Goal: Task Accomplishment & Management: Complete application form

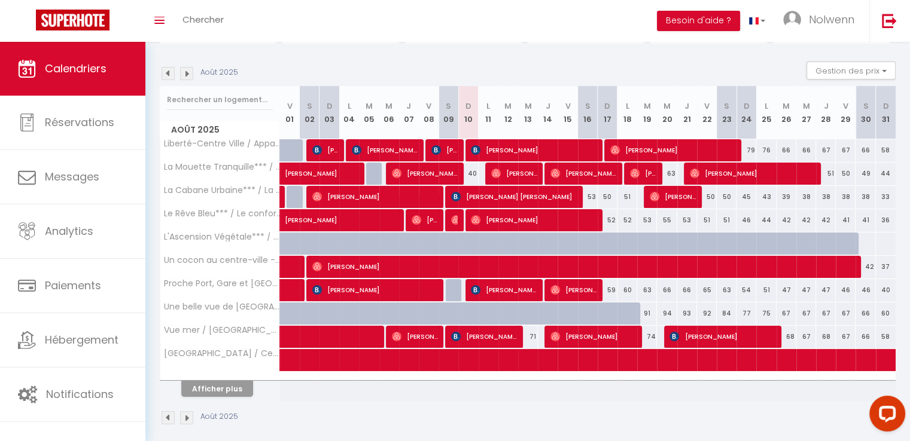
scroll to position [114, 0]
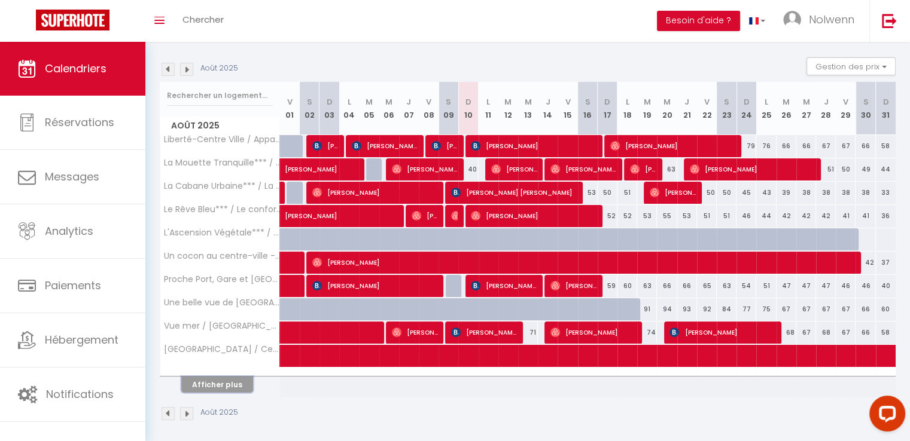
click at [212, 379] on button "Afficher plus" at bounding box center [217, 385] width 72 height 16
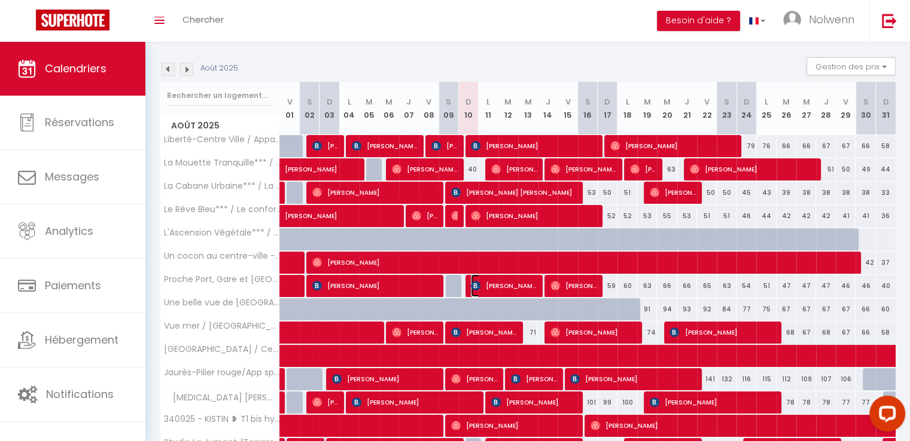
click at [526, 285] on span "[PERSON_NAME]" at bounding box center [504, 286] width 66 height 23
select select "OK"
select select "0"
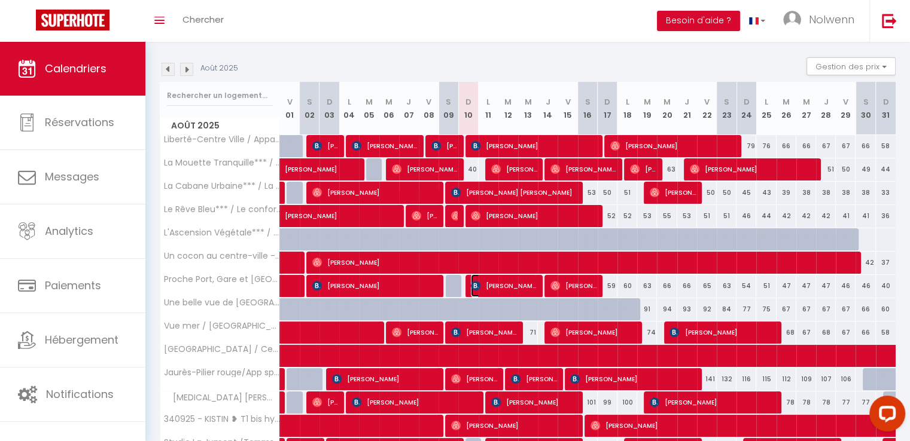
select select "1"
select select
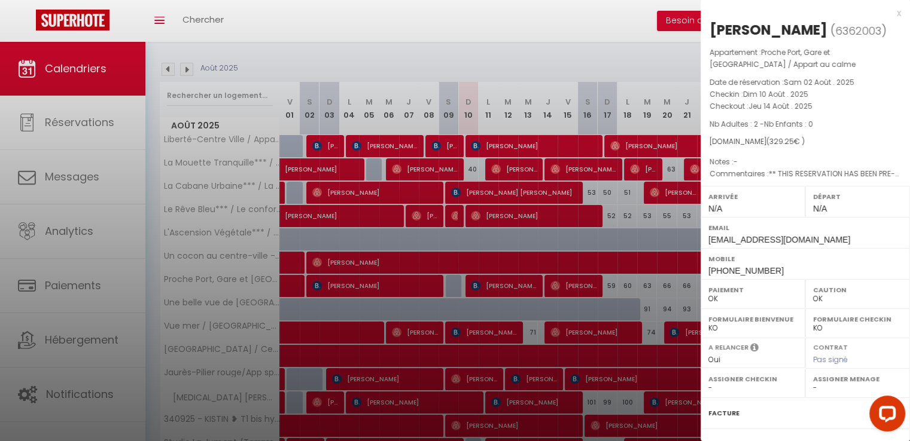
click at [890, 15] on div "x" at bounding box center [800, 13] width 200 height 14
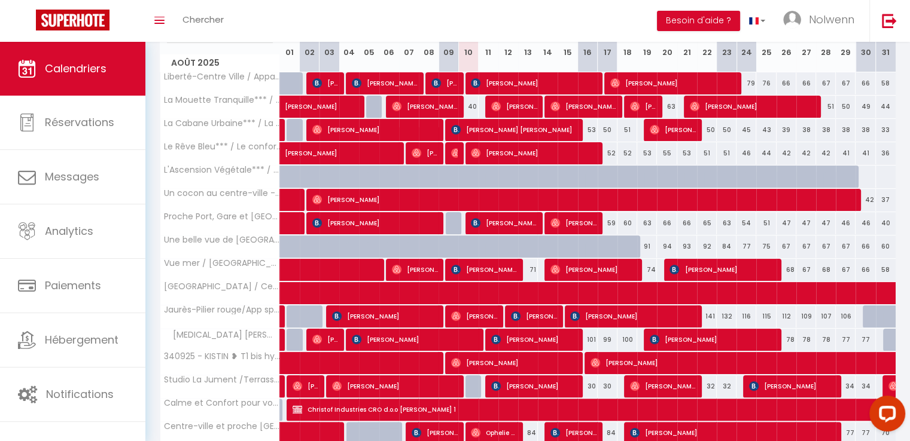
scroll to position [175, 0]
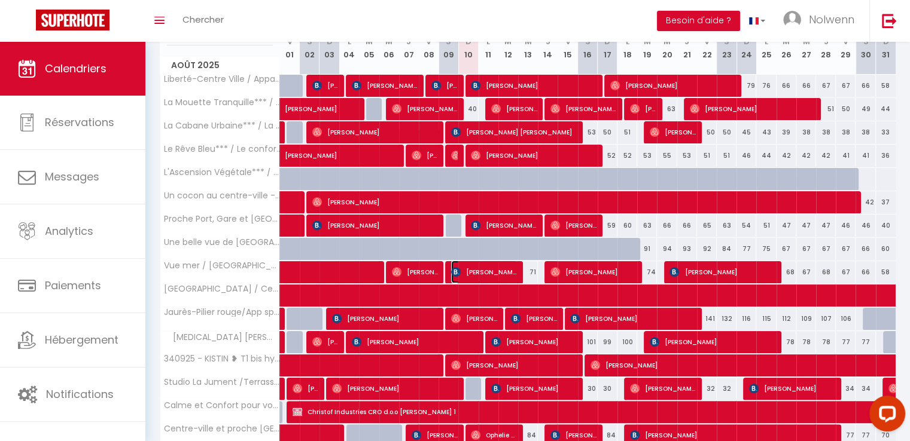
click at [477, 270] on span "[PERSON_NAME]" at bounding box center [484, 272] width 66 height 23
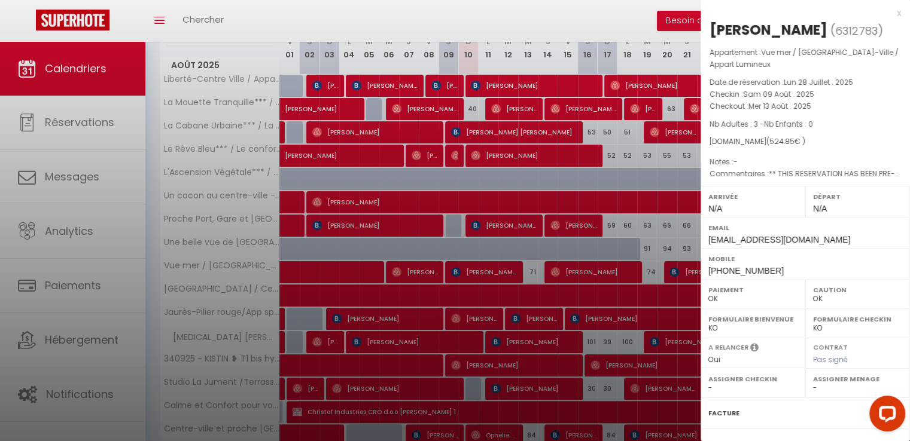
click at [890, 17] on div "x" at bounding box center [800, 13] width 200 height 14
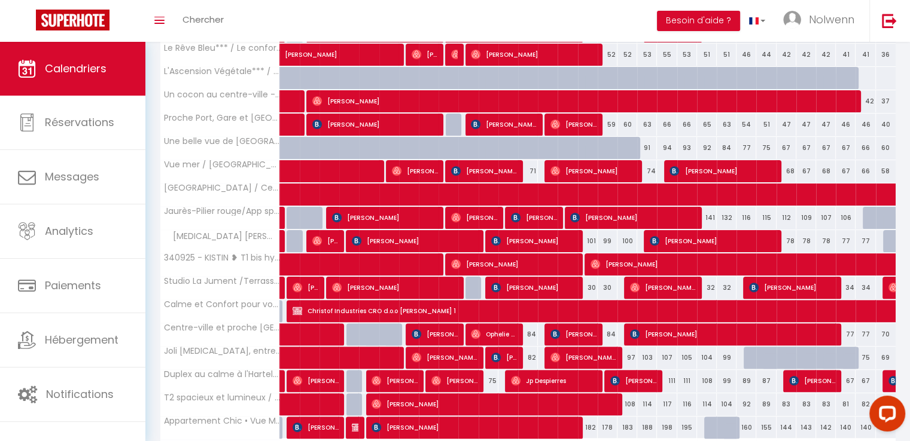
scroll to position [350, 0]
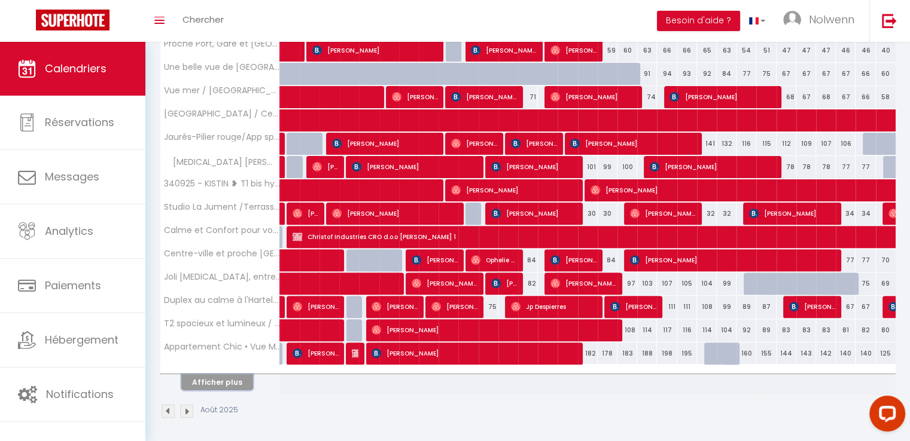
click at [203, 381] on button "Afficher plus" at bounding box center [217, 382] width 72 height 16
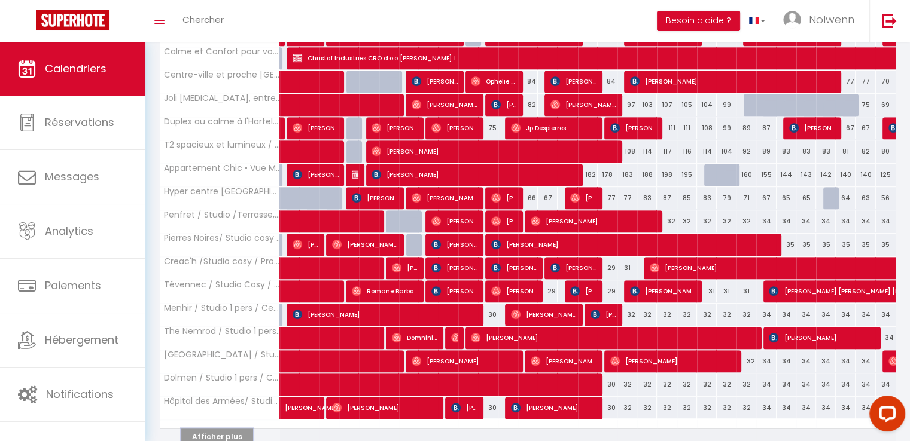
scroll to position [544, 0]
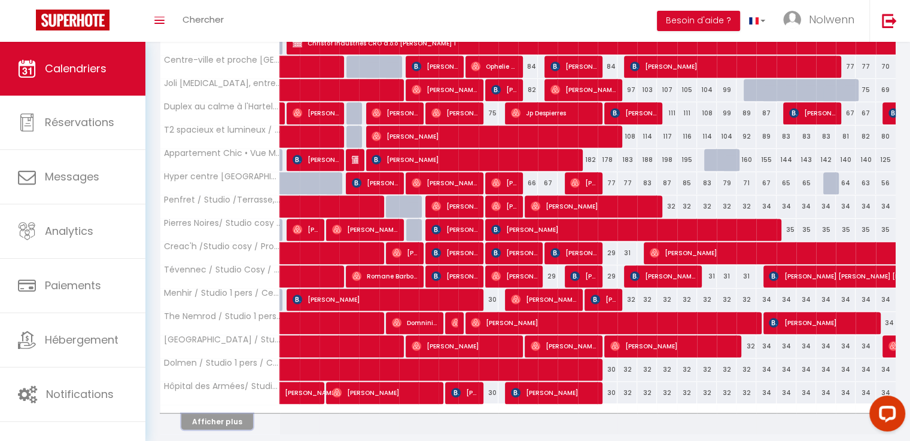
click at [214, 415] on button "Afficher plus" at bounding box center [217, 422] width 72 height 16
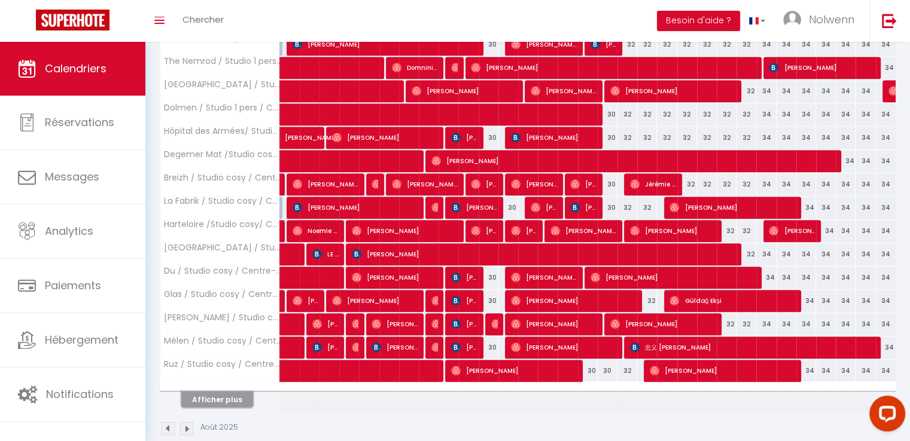
scroll to position [803, 0]
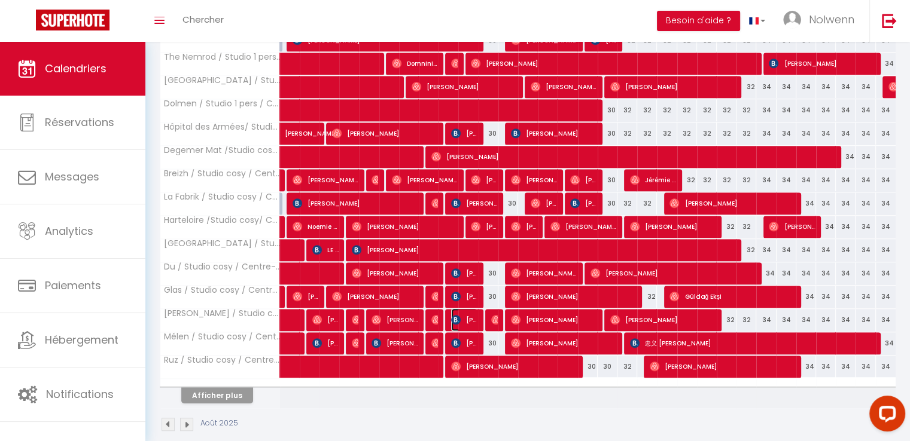
click at [476, 315] on span "[PERSON_NAME]" at bounding box center [464, 320] width 26 height 23
select select "KO"
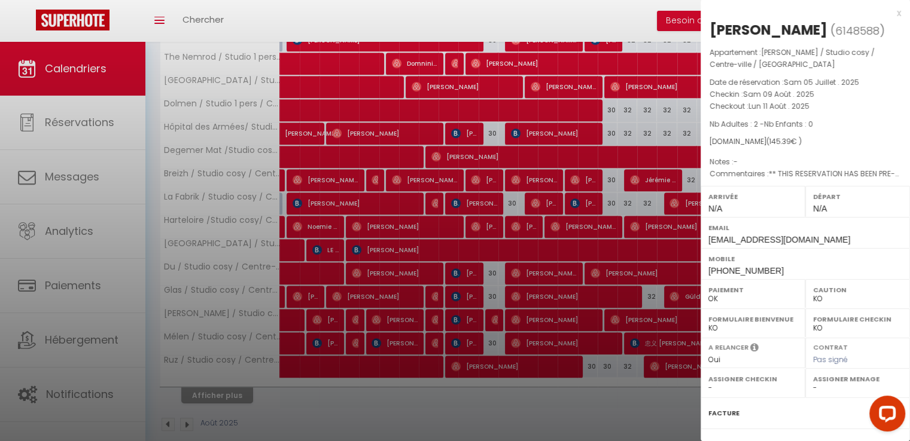
click at [890, 15] on div "x" at bounding box center [800, 13] width 200 height 14
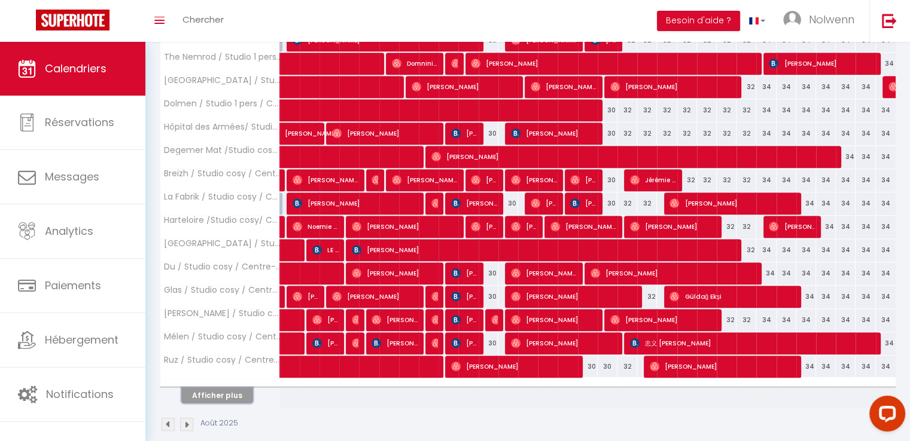
click at [201, 388] on button "Afficher plus" at bounding box center [217, 396] width 72 height 16
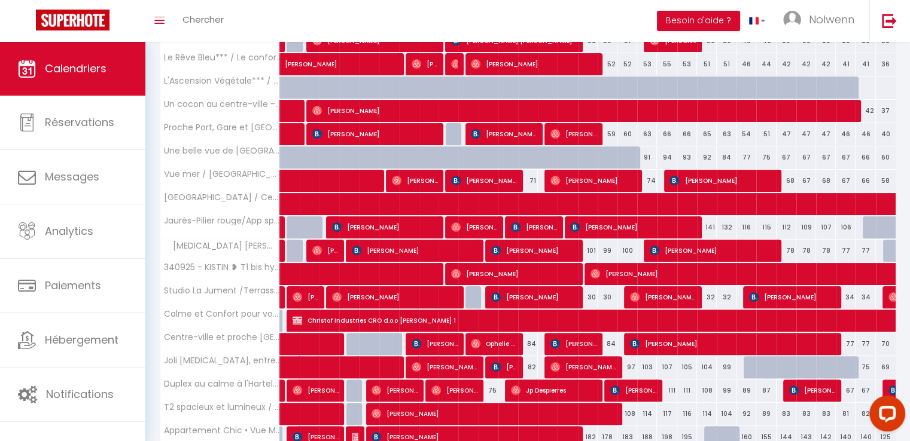
scroll to position [0, 0]
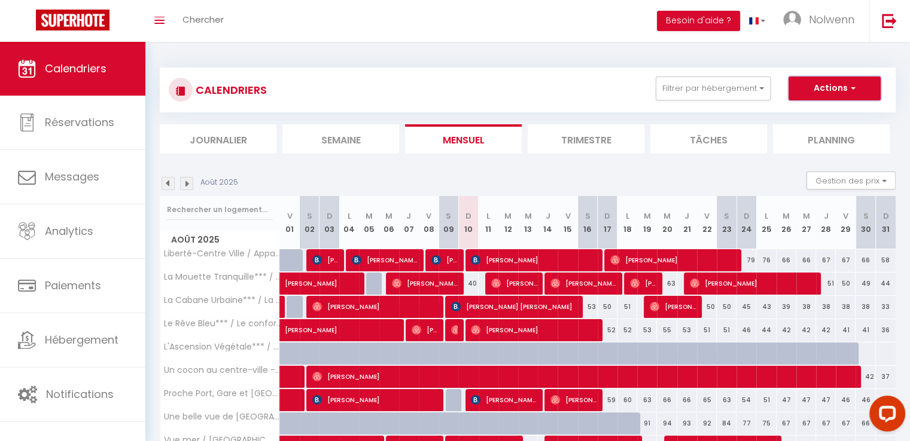
click at [811, 91] on button "Actions" at bounding box center [834, 89] width 92 height 24
click at [788, 117] on link "Nouvelle réservation" at bounding box center [822, 116] width 104 height 18
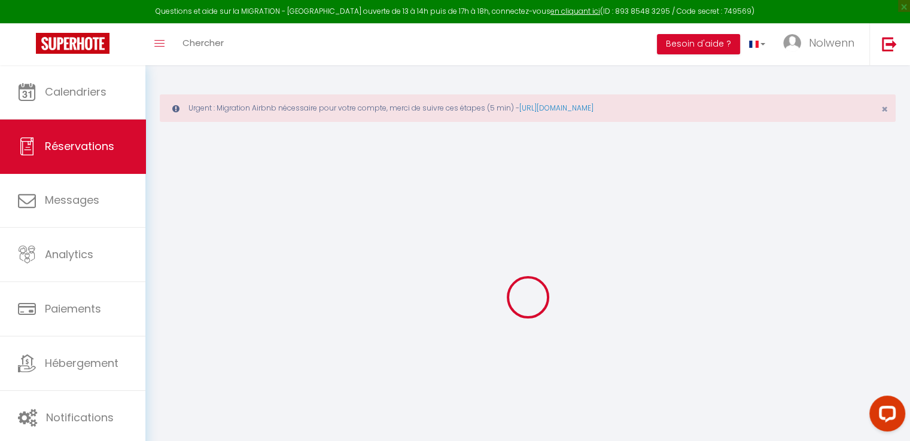
select select
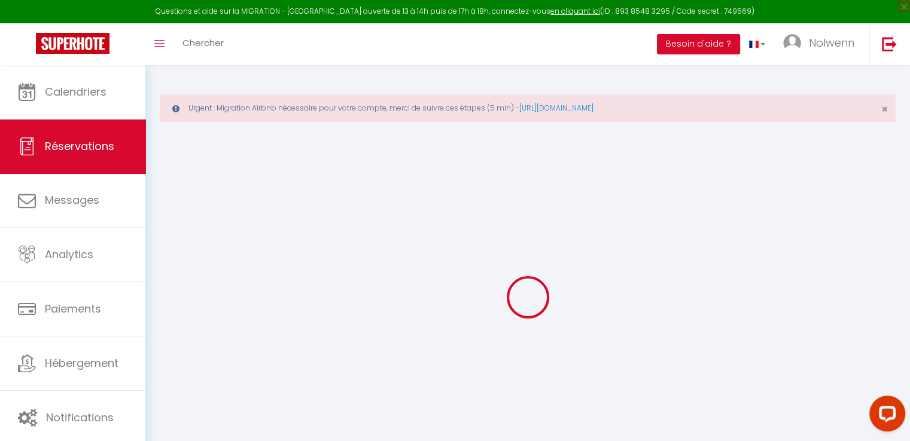
select select
checkbox input "false"
select select
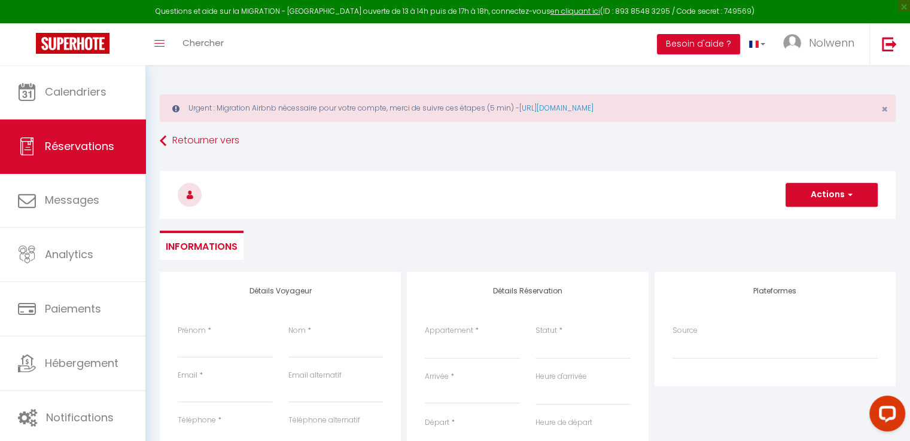
select select
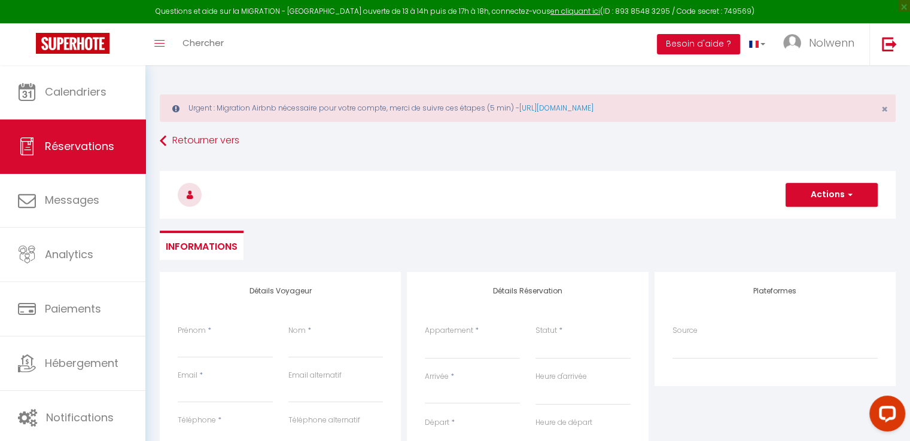
checkbox input "false"
select select
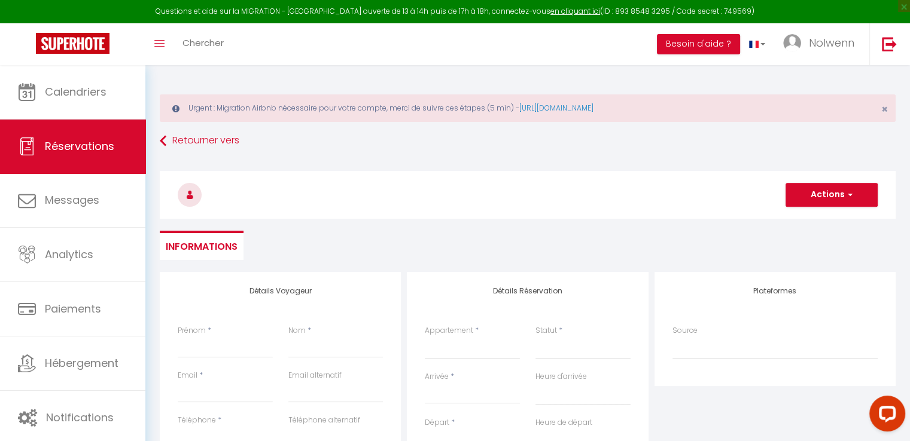
select select
checkbox input "false"
select select
click at [184, 343] on input "Prénom" at bounding box center [225, 348] width 95 height 22
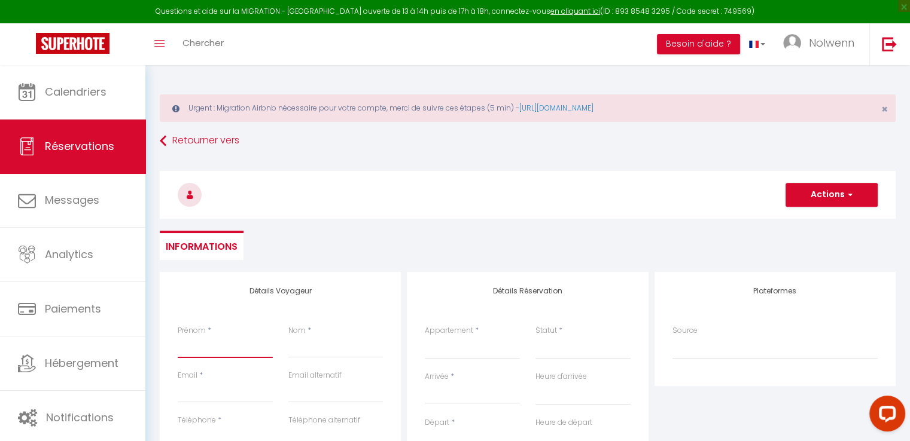
type input "A"
select select
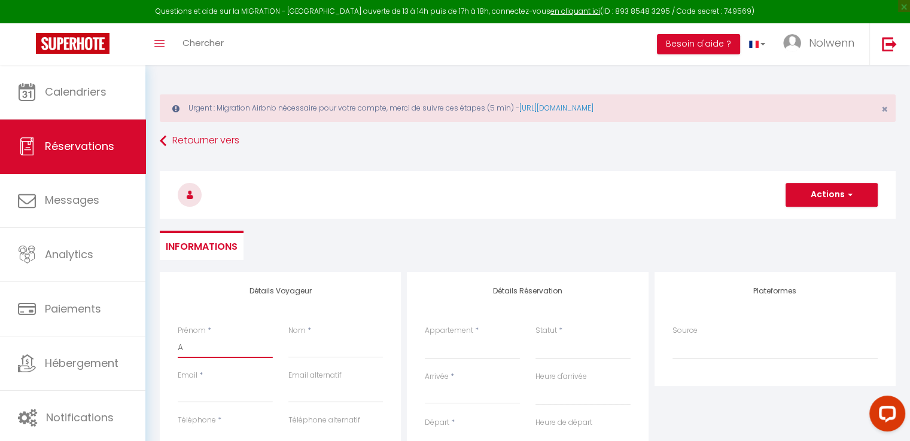
select select
checkbox input "false"
type input "Ar"
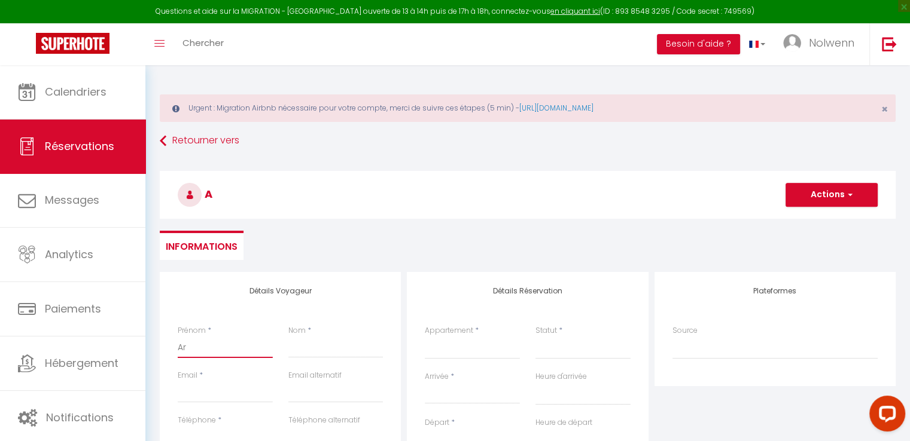
select select
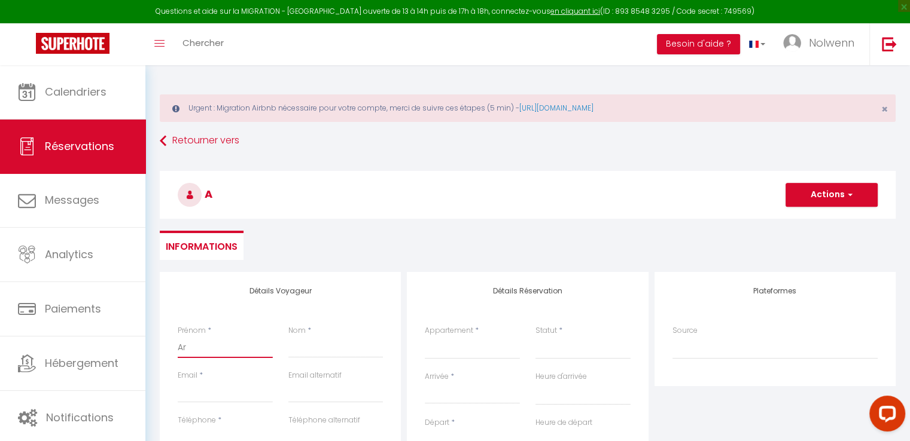
select select
checkbox input "false"
type input "Arn"
select select
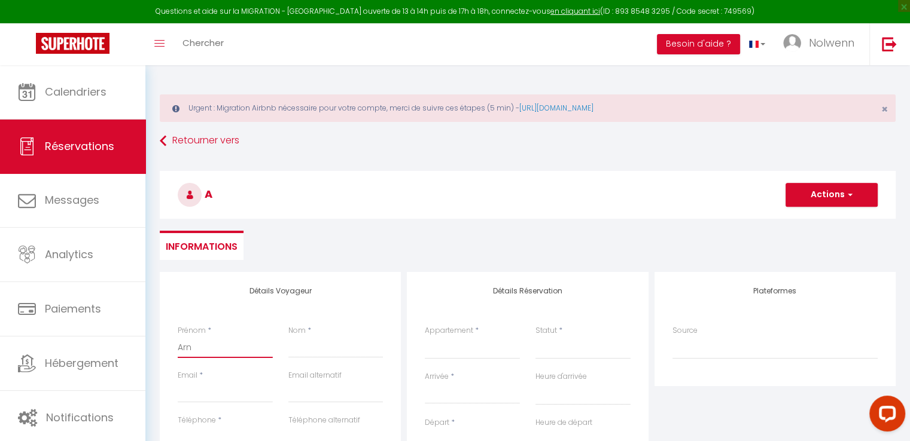
select select
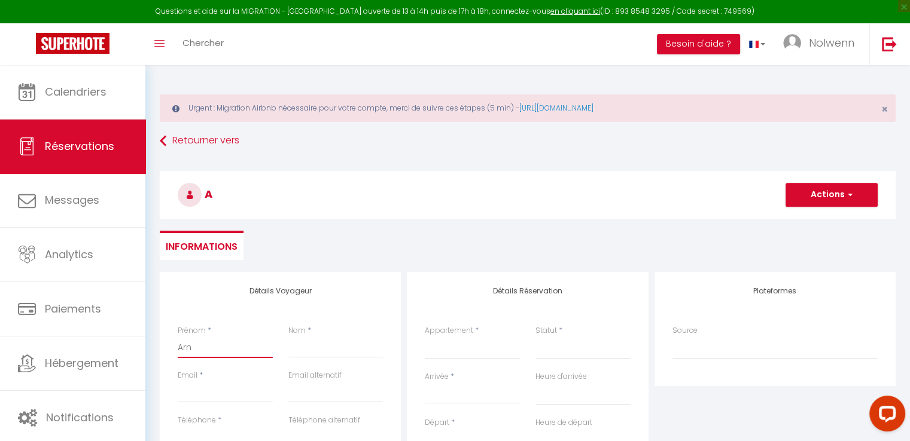
select select
checkbox input "false"
type input "Arna"
select select
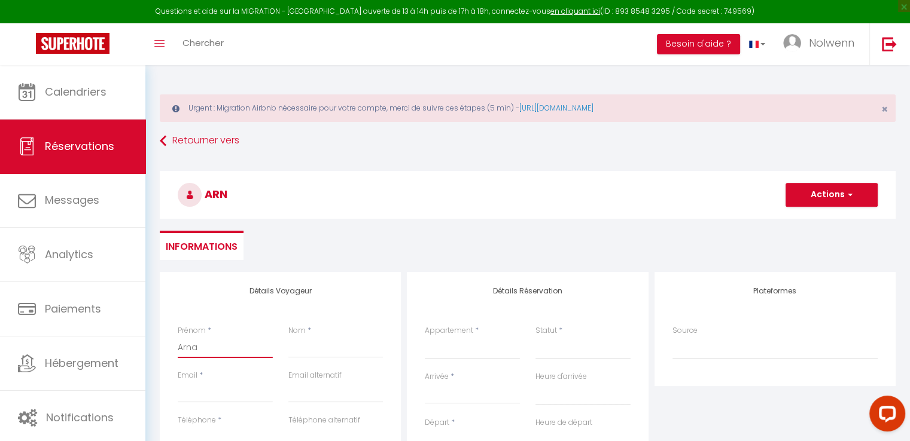
select select
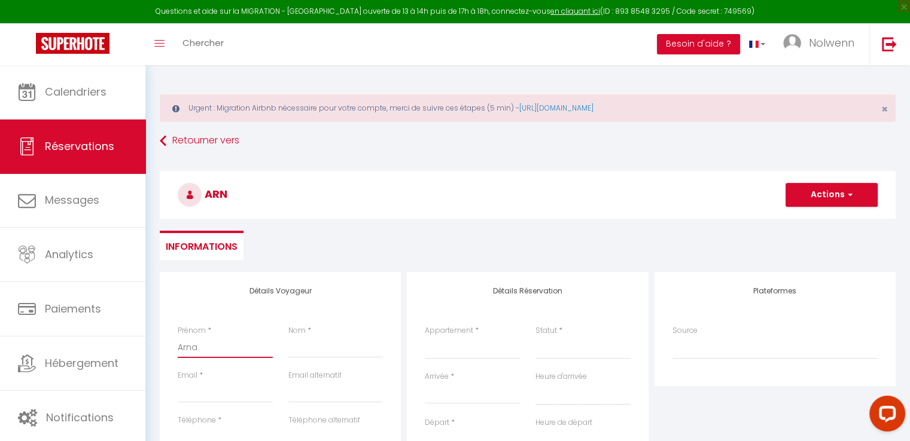
checkbox input "false"
type input "Arnau"
select select
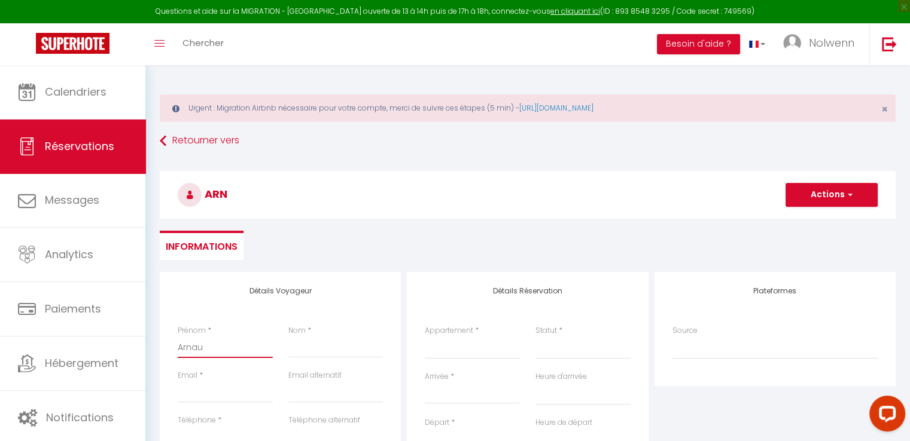
select select
checkbox input "false"
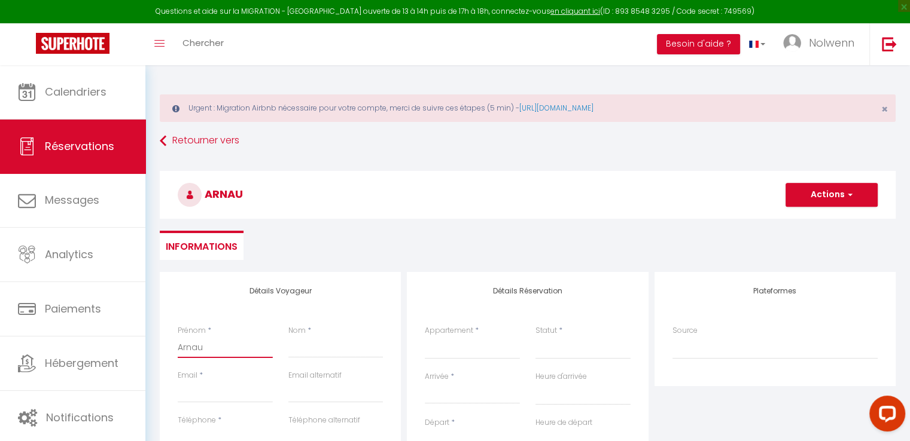
type input "[PERSON_NAME]"
select select
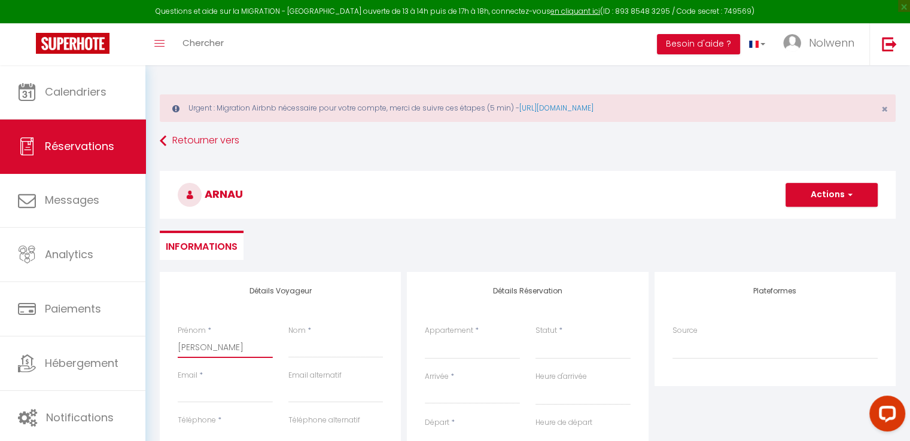
select select
checkbox input "false"
type input "[PERSON_NAME]"
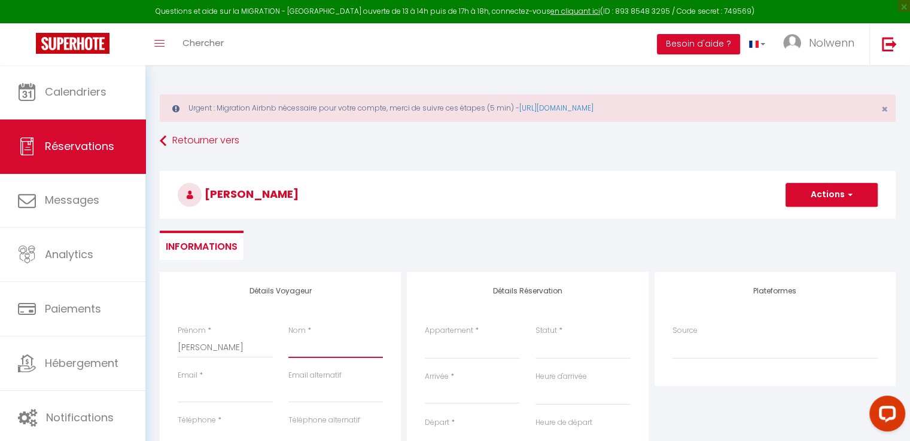
click at [313, 352] on input "Nom" at bounding box center [335, 348] width 95 height 22
type input "R"
select select
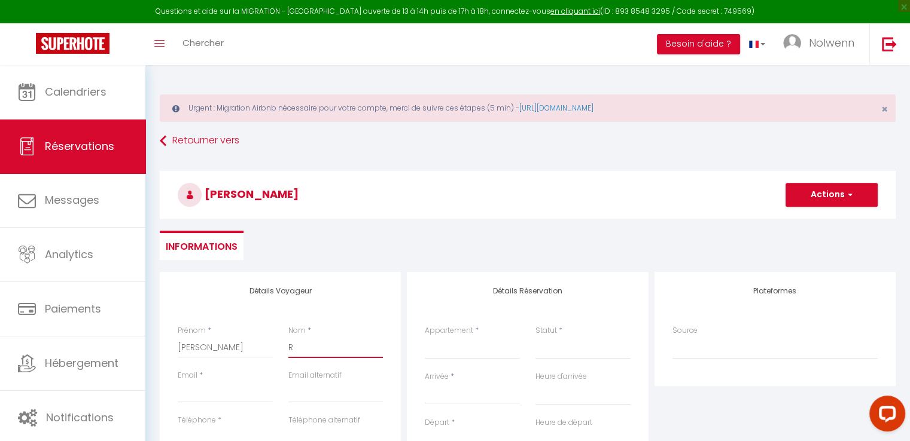
select select
checkbox input "false"
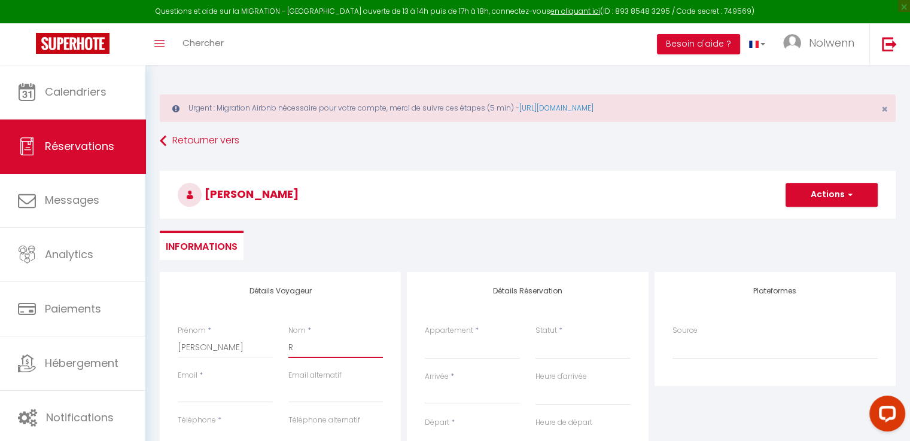
type input "RA"
select select
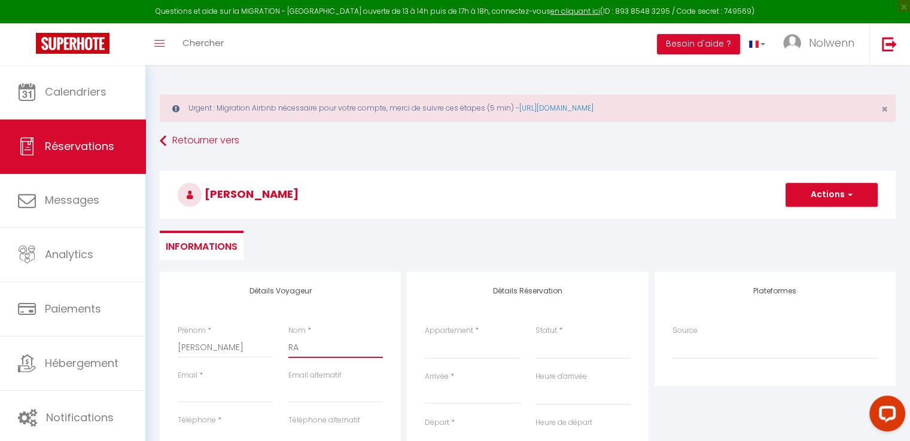
select select
checkbox input "false"
type input "RAG"
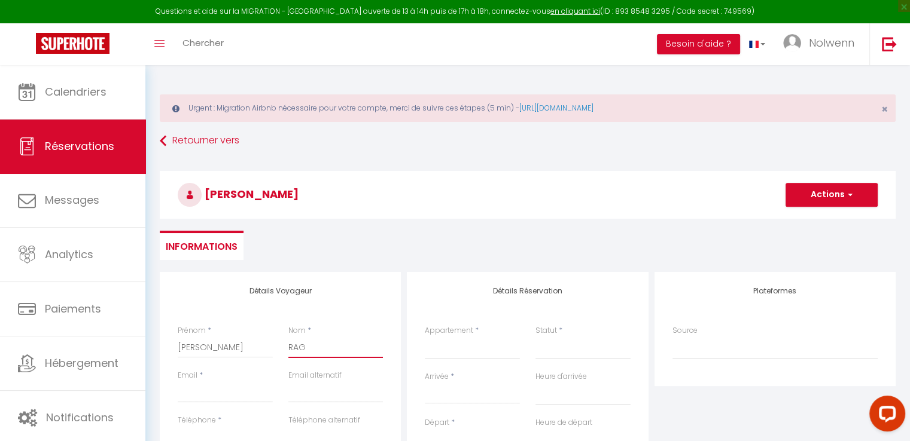
select select
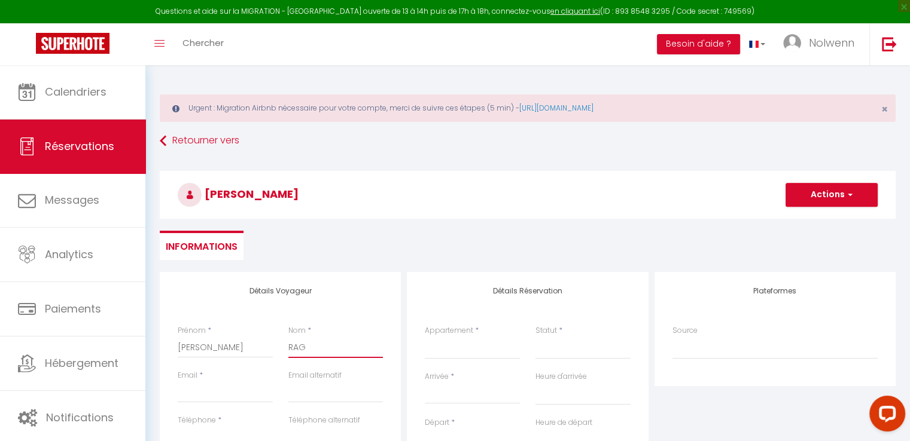
select select
checkbox input "false"
type input "RAGU"
select select
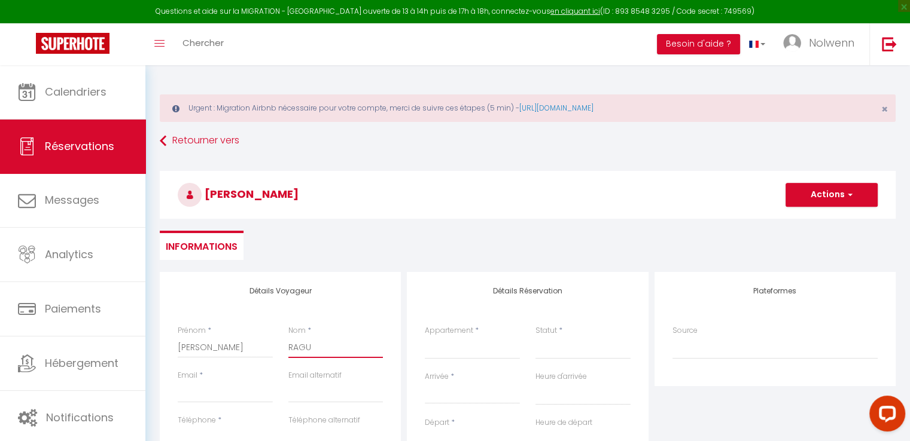
select select
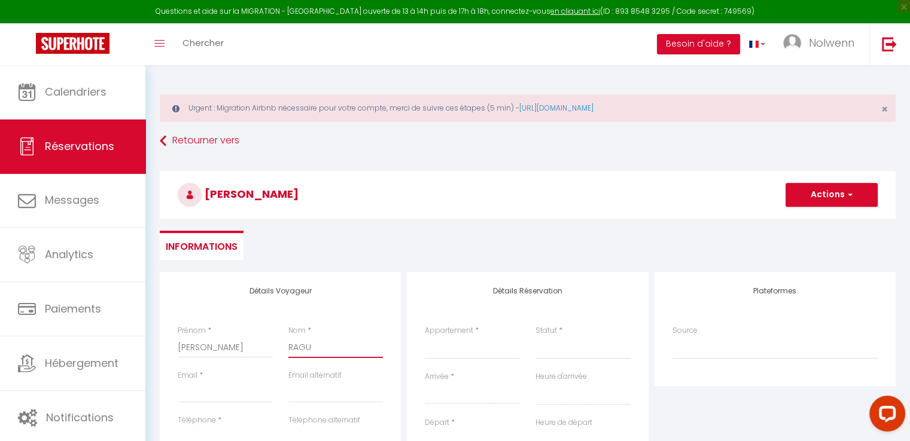
select select
checkbox input "false"
type input "RAGUE"
select select
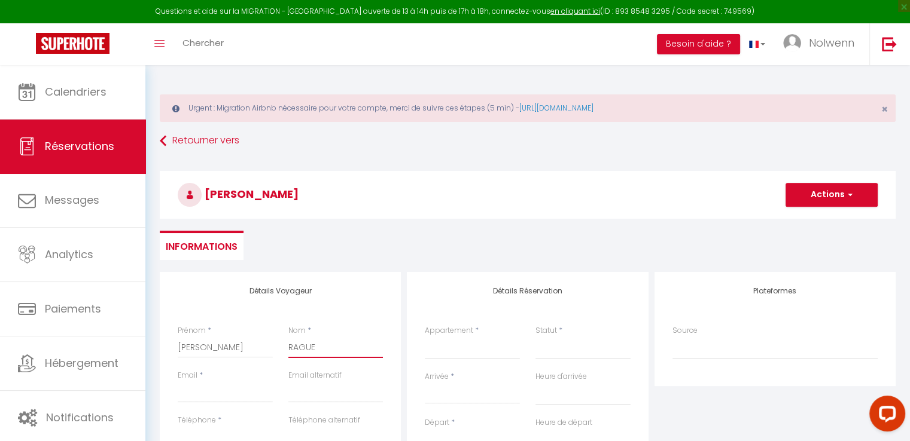
select select
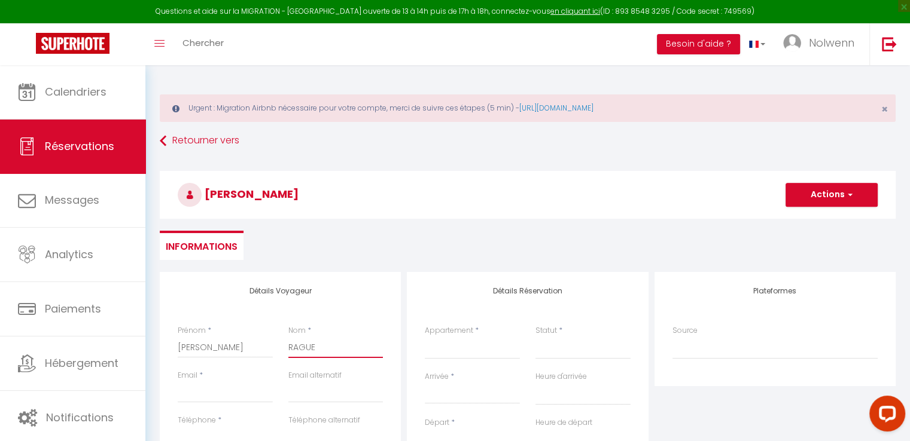
checkbox input "false"
type input "RAGUEN"
select select
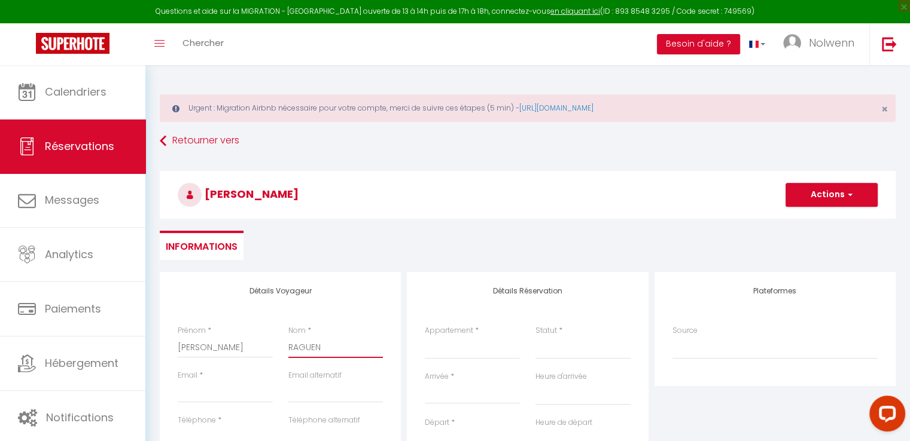
select select
checkbox input "false"
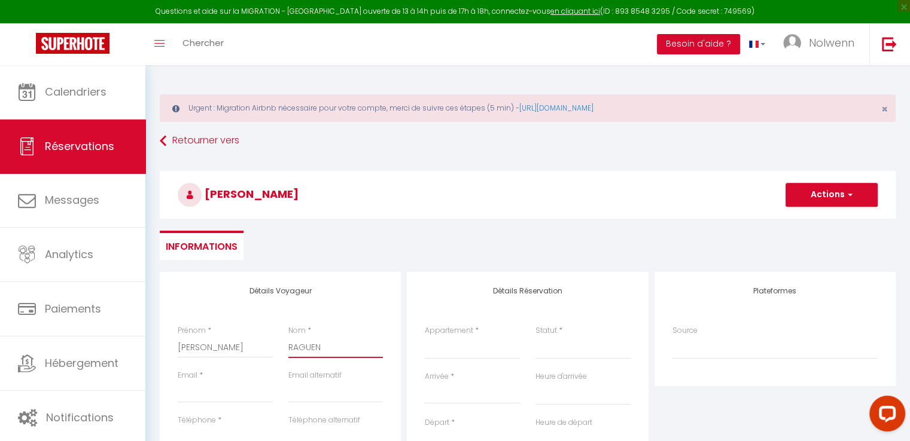
type input "RAGUENE"
select select
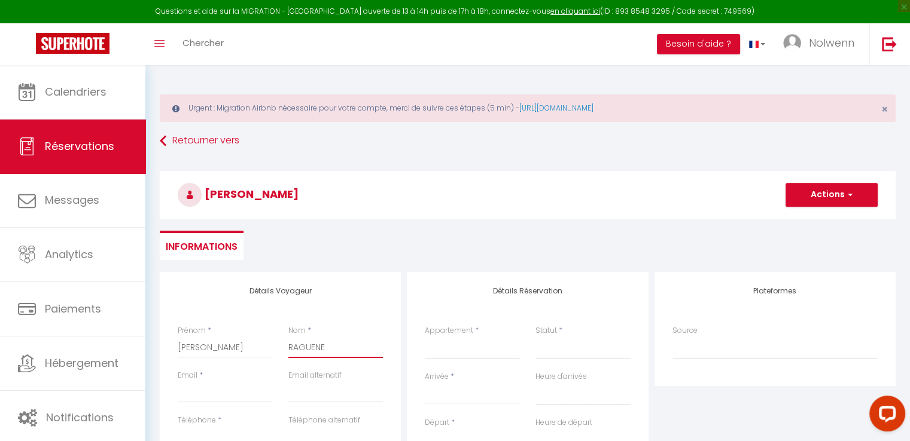
select select
checkbox input "false"
type input "RAGUENES"
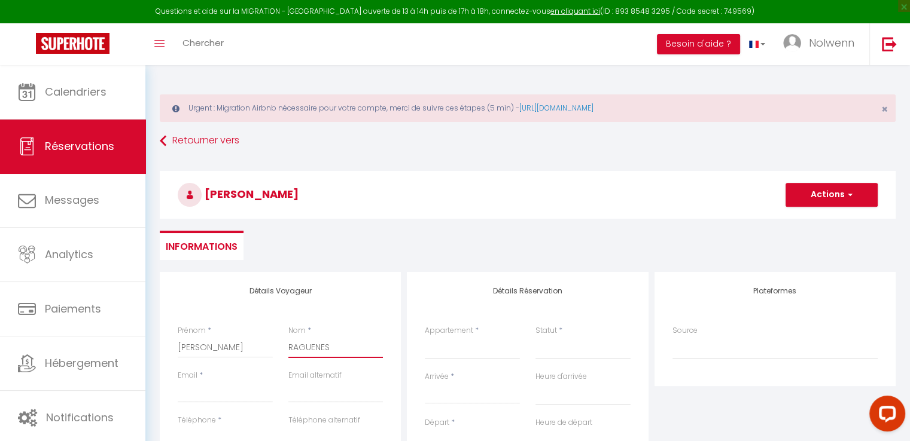
select select
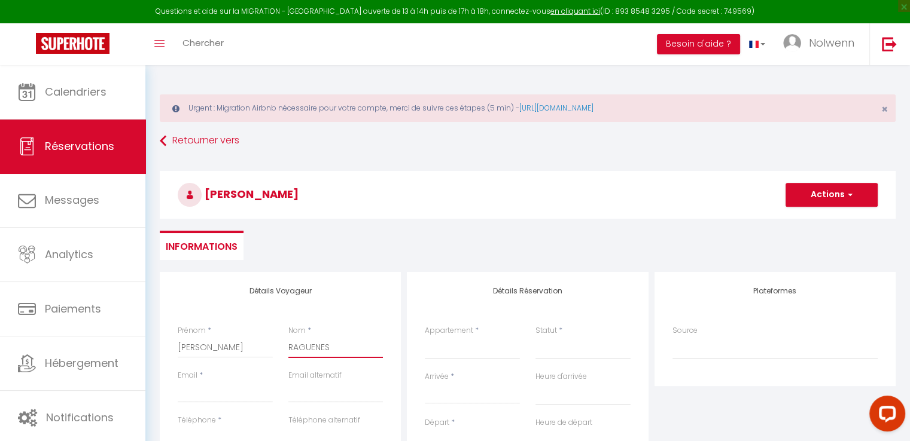
select select
checkbox input "false"
type input "RAGUENES"
click at [231, 342] on input "[PERSON_NAME]" at bounding box center [225, 348] width 95 height 22
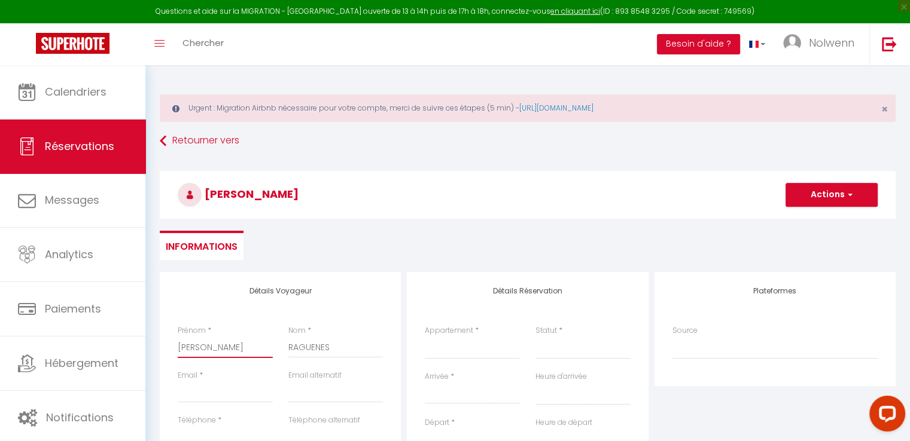
click at [231, 342] on input "[PERSON_NAME]" at bounding box center [225, 348] width 95 height 22
type input "R"
select select
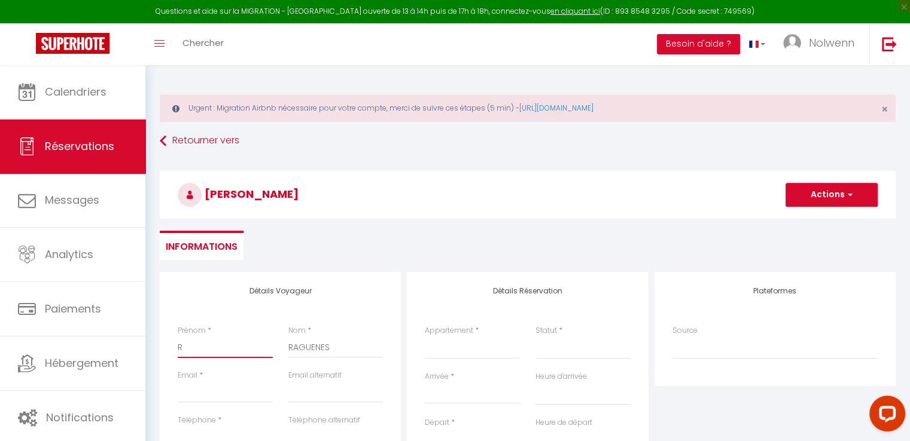
select select
checkbox input "false"
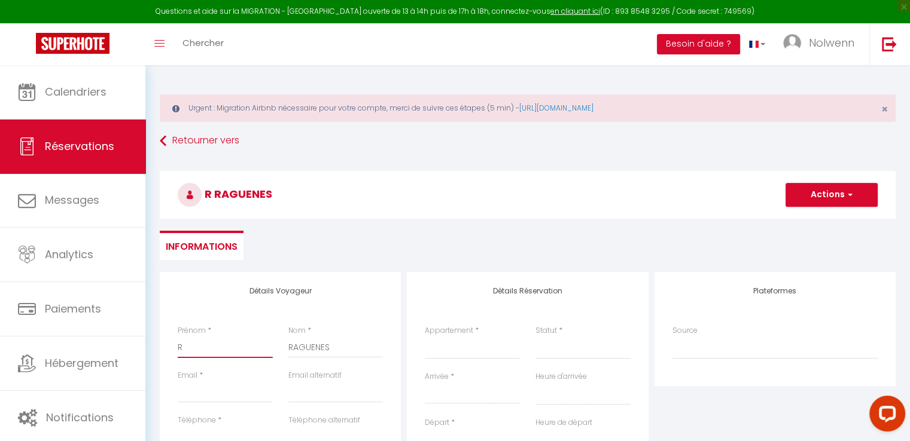
type input "Ro"
select select
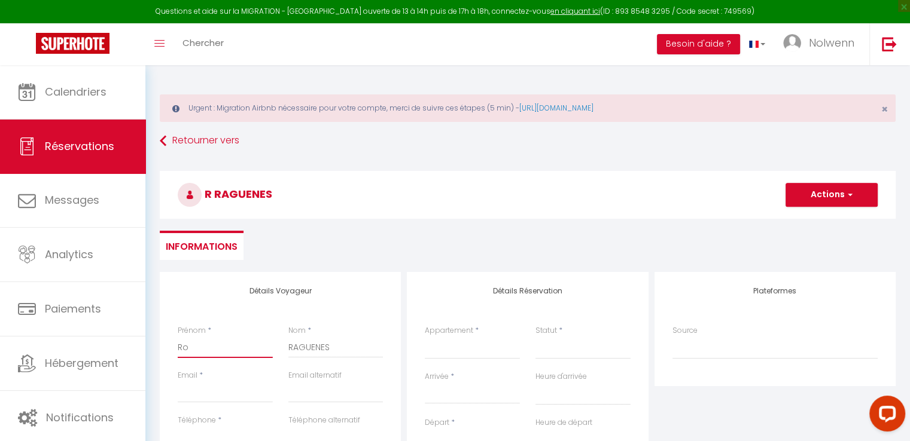
select select
checkbox input "false"
type input "Rom"
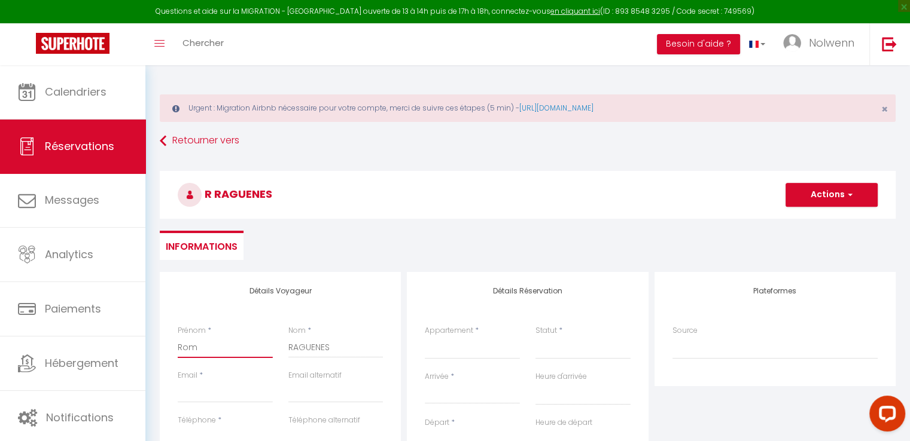
select select
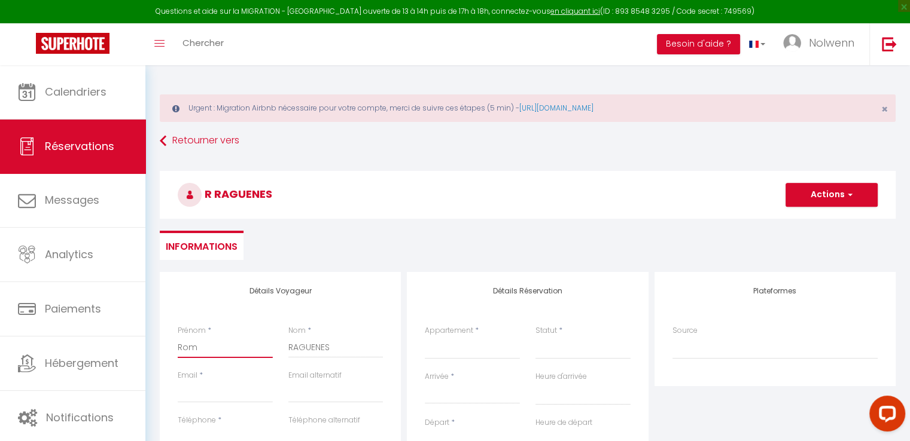
select select
checkbox input "false"
type input "[GEOGRAPHIC_DATA]"
select select
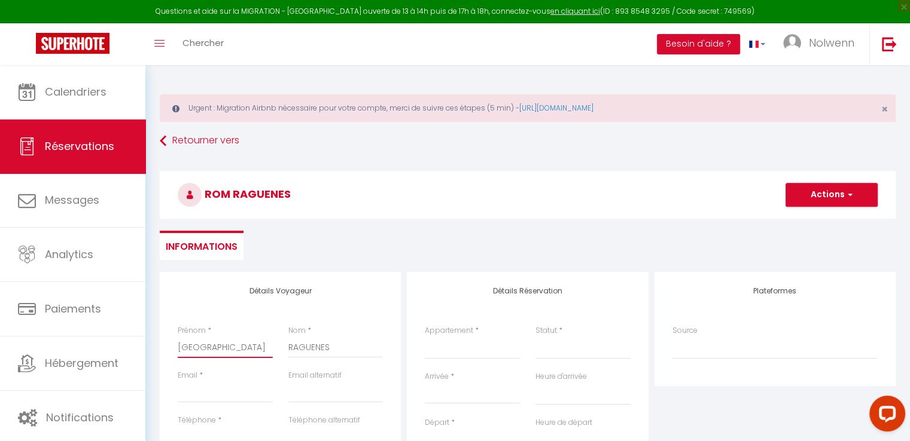
select select
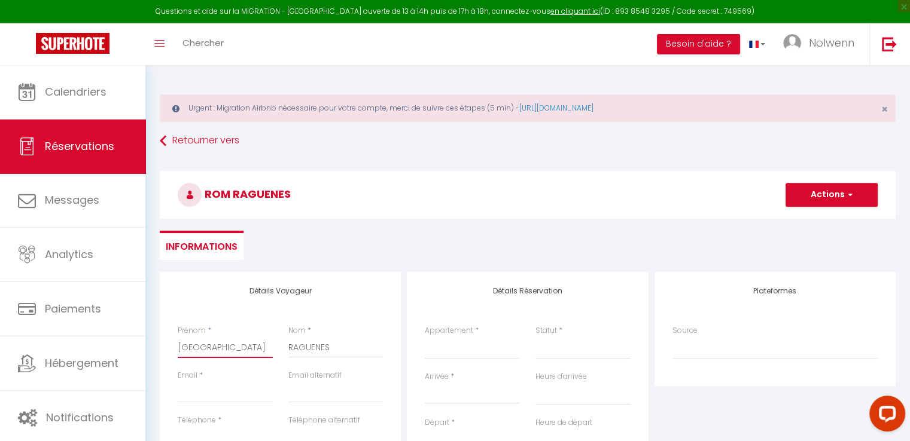
select select
checkbox input "false"
type input "Romai"
select select
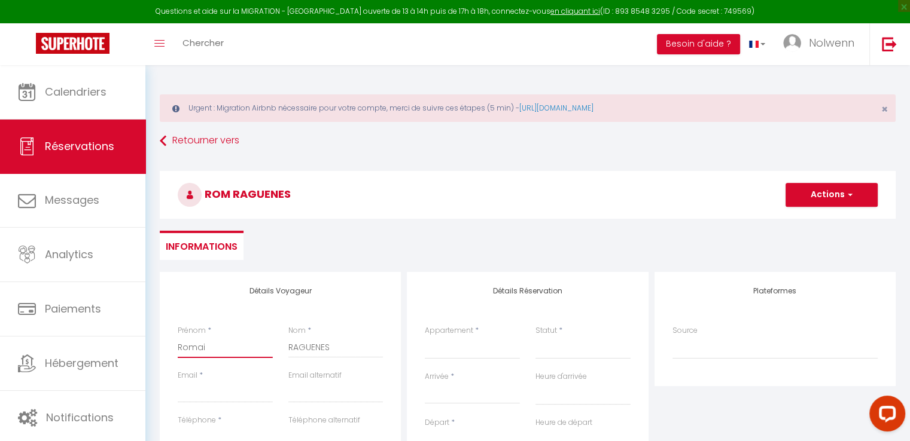
select select
click at [331, 350] on input "RAGUENES" at bounding box center [335, 348] width 95 height 22
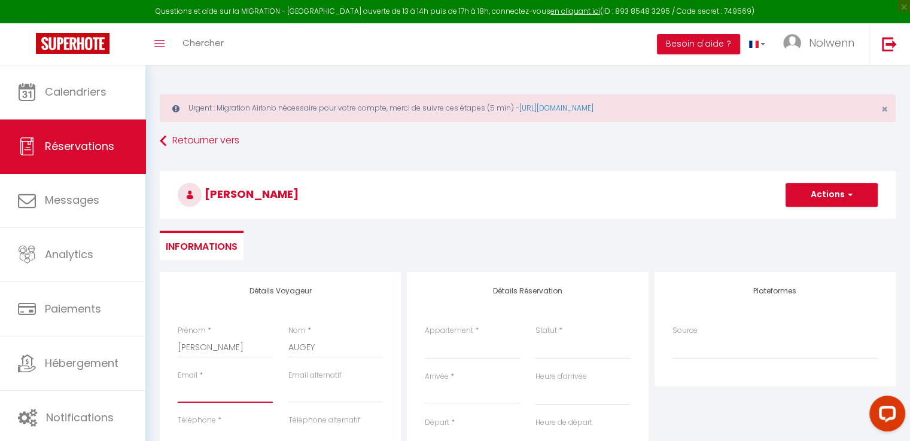
click at [225, 391] on input "Email client" at bounding box center [225, 393] width 95 height 22
click at [189, 396] on input "Email client" at bounding box center [225, 393] width 95 height 22
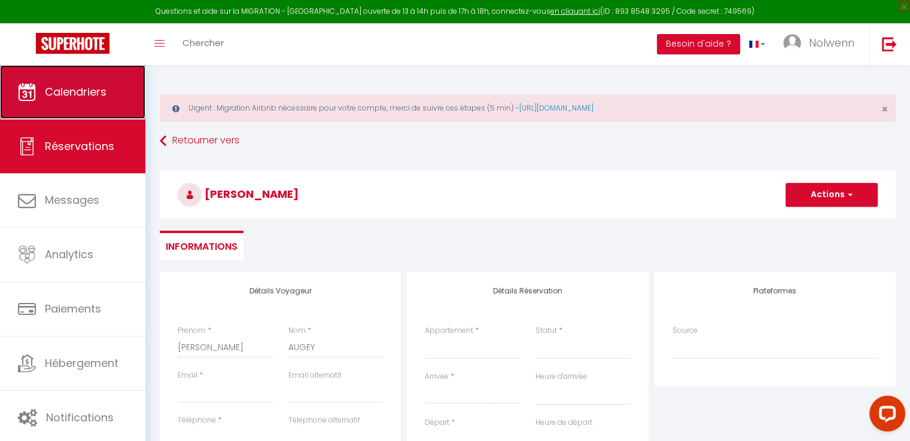
click at [85, 99] on span "Calendriers" at bounding box center [76, 91] width 62 height 15
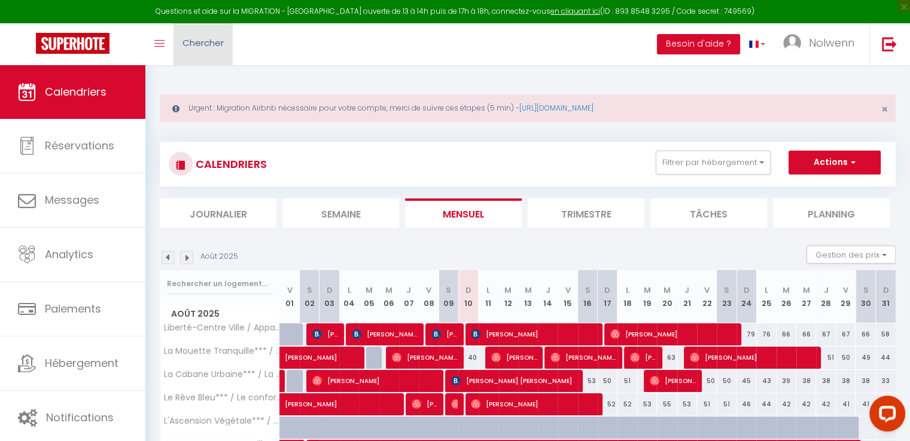
click at [194, 42] on span "Chercher" at bounding box center [202, 42] width 41 height 13
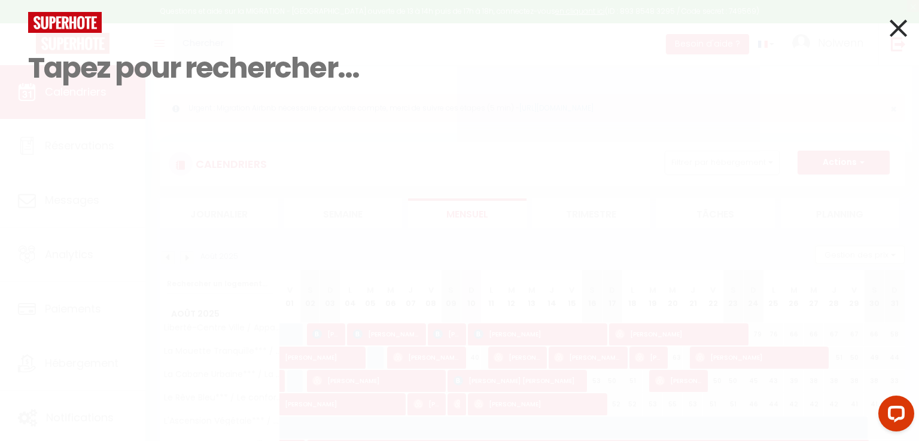
click at [194, 42] on input at bounding box center [459, 68] width 862 height 71
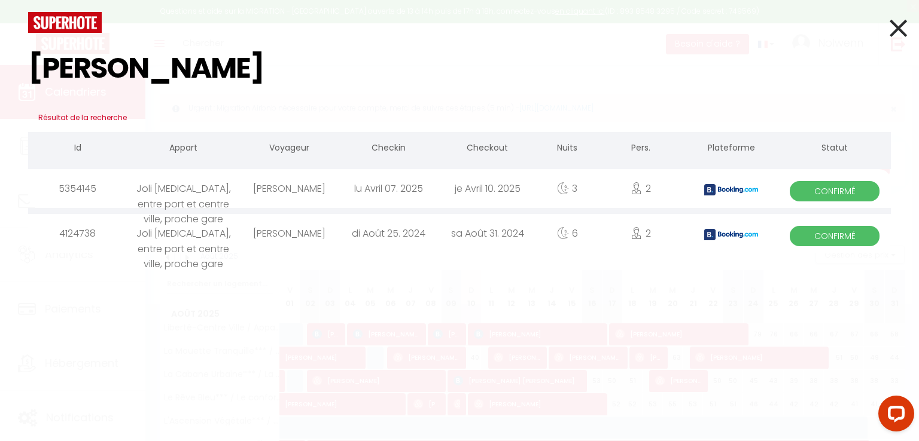
click at [269, 194] on div "[PERSON_NAME]" at bounding box center [288, 188] width 99 height 39
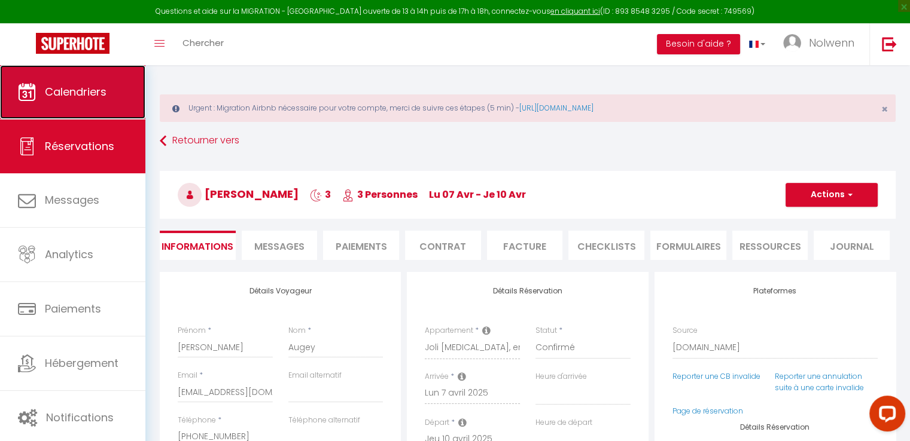
click at [90, 92] on span "Calendriers" at bounding box center [76, 91] width 62 height 15
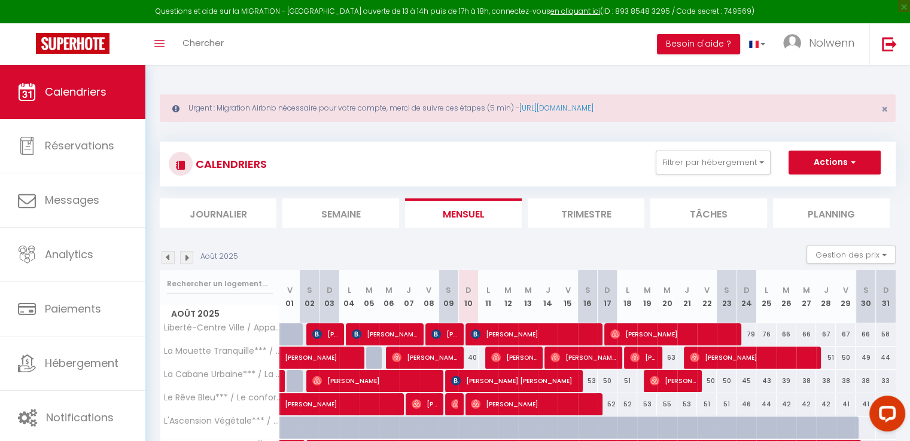
scroll to position [191, 0]
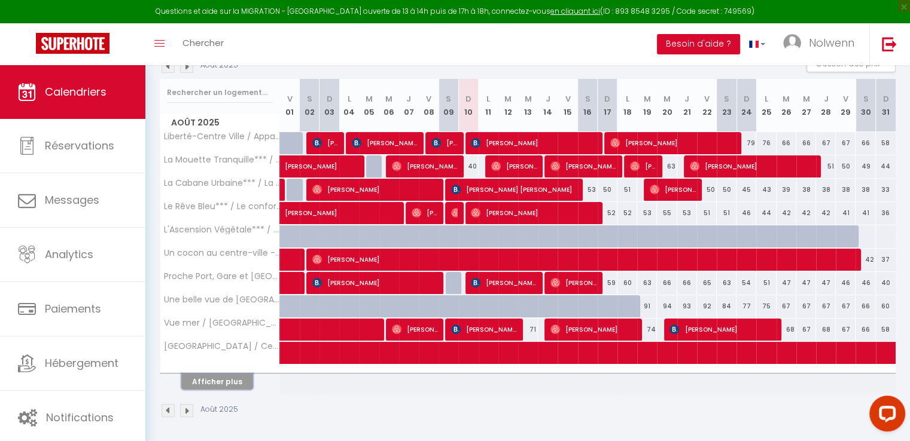
click at [215, 378] on button "Afficher plus" at bounding box center [217, 382] width 72 height 16
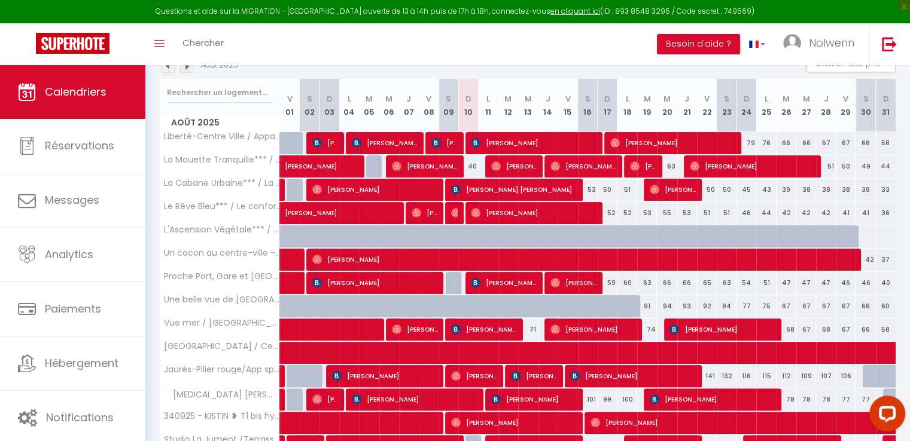
scroll to position [0, 0]
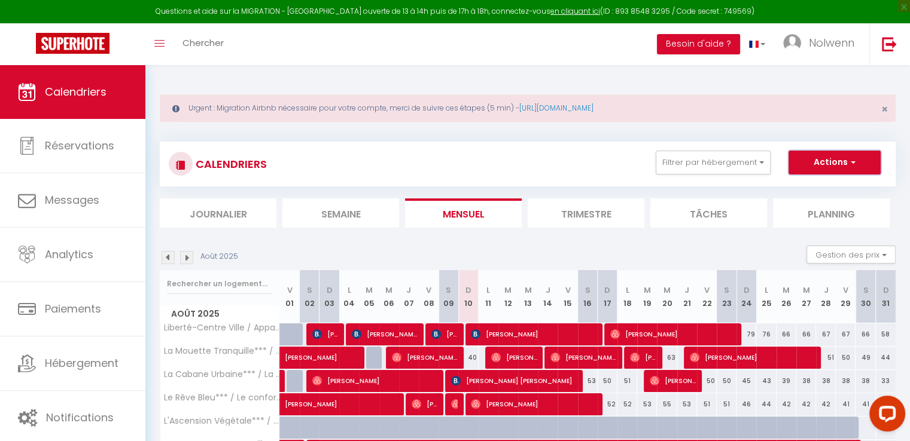
click at [826, 166] on button "Actions" at bounding box center [834, 163] width 92 height 24
click at [792, 188] on link "Nouvelle réservation" at bounding box center [822, 190] width 104 height 18
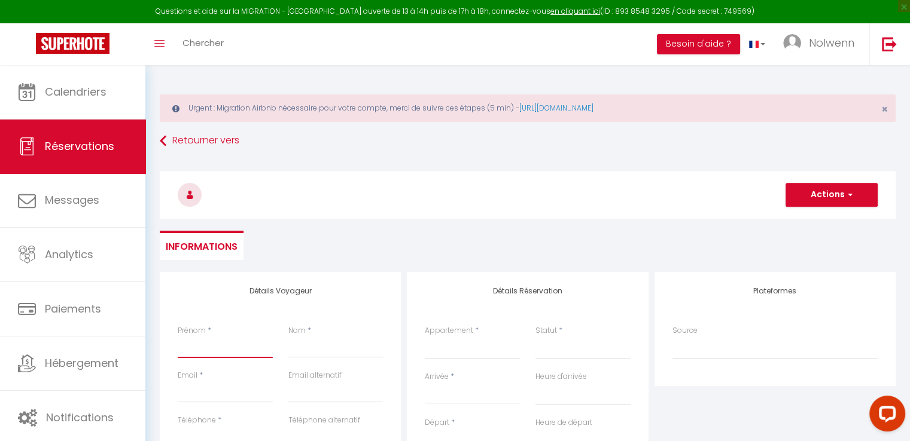
click at [188, 343] on input "Prénom" at bounding box center [225, 348] width 95 height 22
click at [339, 350] on input "Nom" at bounding box center [335, 348] width 95 height 22
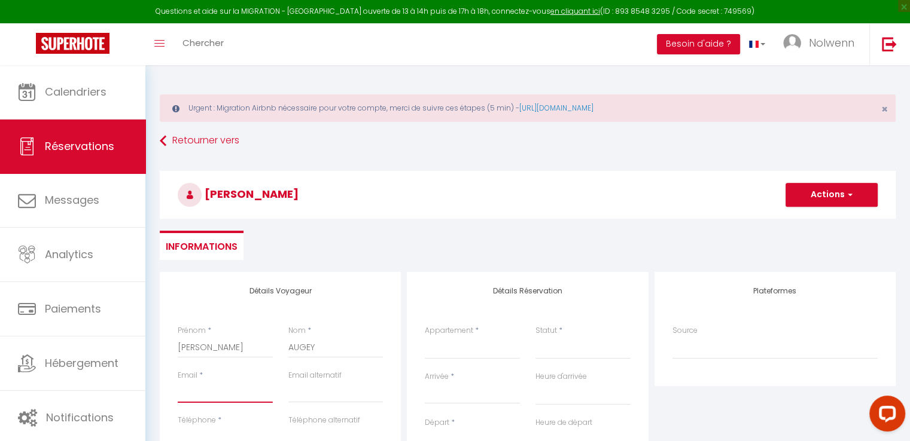
click at [222, 394] on input "Email client" at bounding box center [225, 393] width 95 height 22
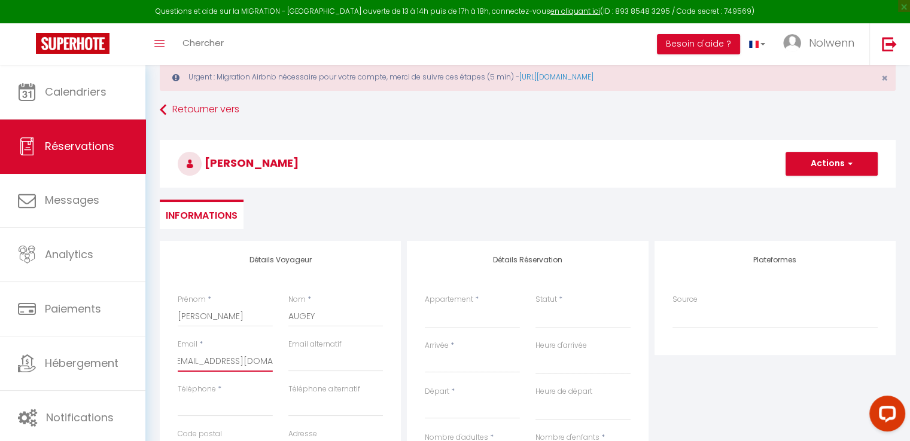
scroll to position [33, 0]
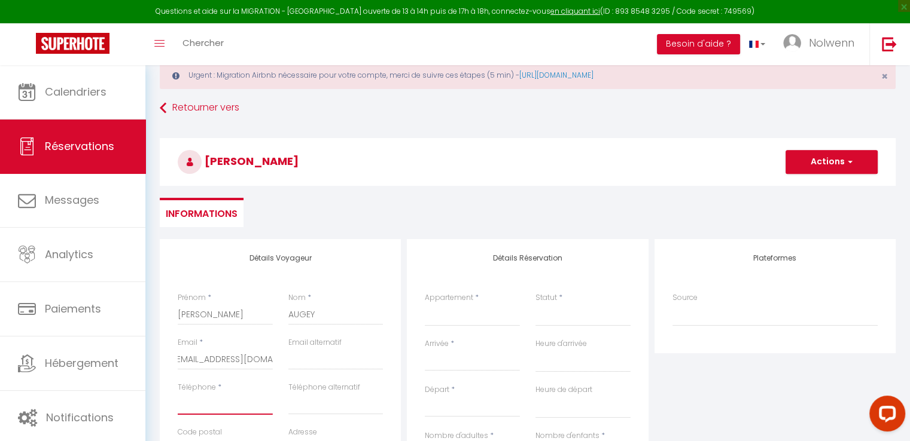
click at [199, 405] on input "Téléphone" at bounding box center [225, 405] width 95 height 22
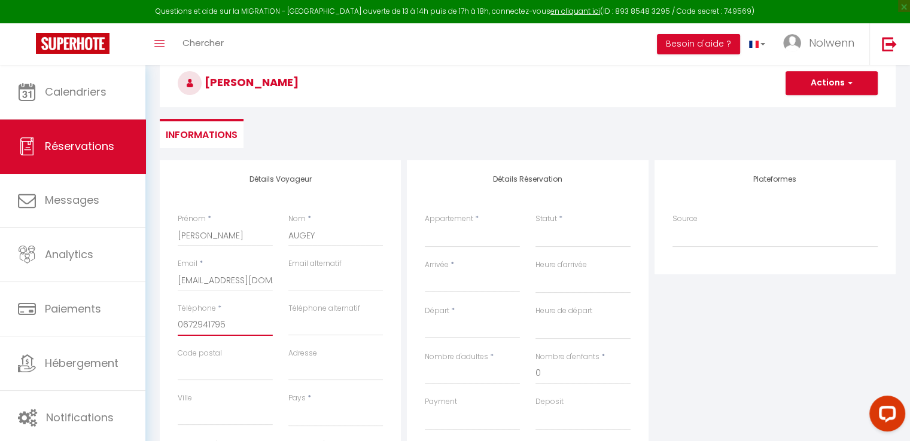
scroll to position [152, 0]
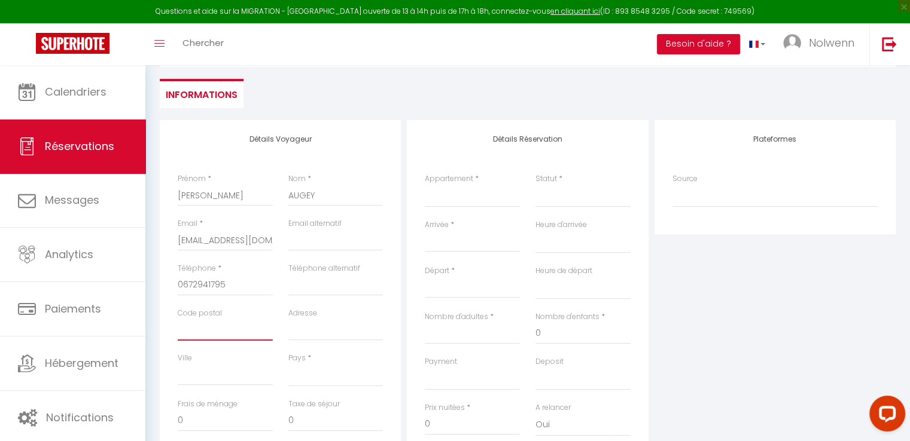
click at [222, 331] on input "Code postal" at bounding box center [225, 330] width 95 height 22
click at [203, 374] on input "Ville" at bounding box center [225, 375] width 95 height 22
click at [299, 374] on select "[GEOGRAPHIC_DATA] [GEOGRAPHIC_DATA] [GEOGRAPHIC_DATA] [GEOGRAPHIC_DATA] [GEOGRA…" at bounding box center [335, 375] width 95 height 23
click at [288, 364] on select "[GEOGRAPHIC_DATA] [GEOGRAPHIC_DATA] [GEOGRAPHIC_DATA] [GEOGRAPHIC_DATA] [GEOGRA…" at bounding box center [335, 375] width 95 height 23
click at [298, 325] on input "Adresse" at bounding box center [335, 330] width 95 height 22
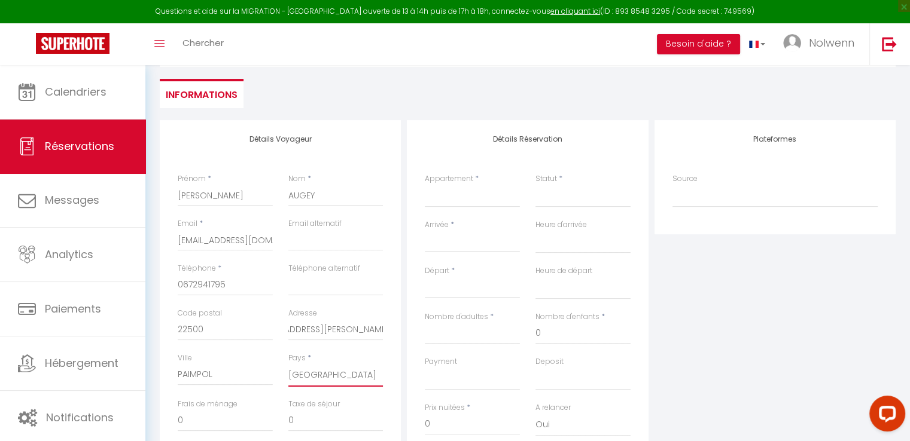
scroll to position [0, 0]
click at [325, 368] on select "[GEOGRAPHIC_DATA] [GEOGRAPHIC_DATA] [GEOGRAPHIC_DATA] [GEOGRAPHIC_DATA] [GEOGRA…" at bounding box center [335, 375] width 95 height 23
click at [306, 375] on select "[GEOGRAPHIC_DATA] [GEOGRAPHIC_DATA] [GEOGRAPHIC_DATA] [GEOGRAPHIC_DATA] [GEOGRA…" at bounding box center [335, 375] width 95 height 23
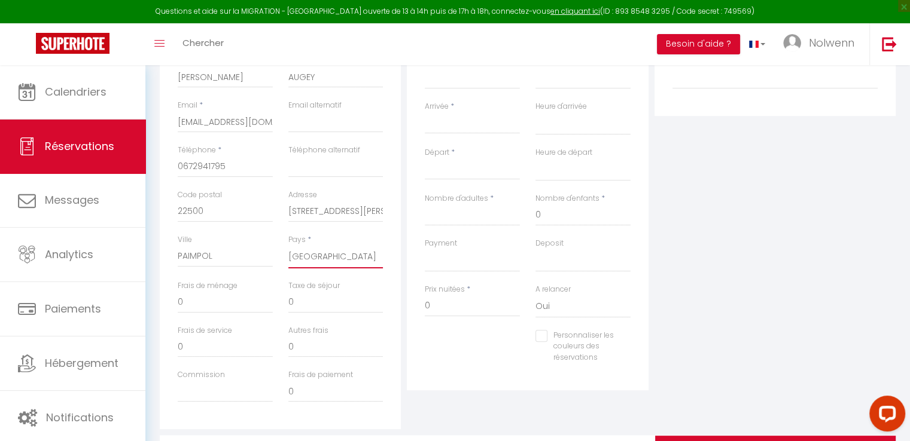
scroll to position [312, 0]
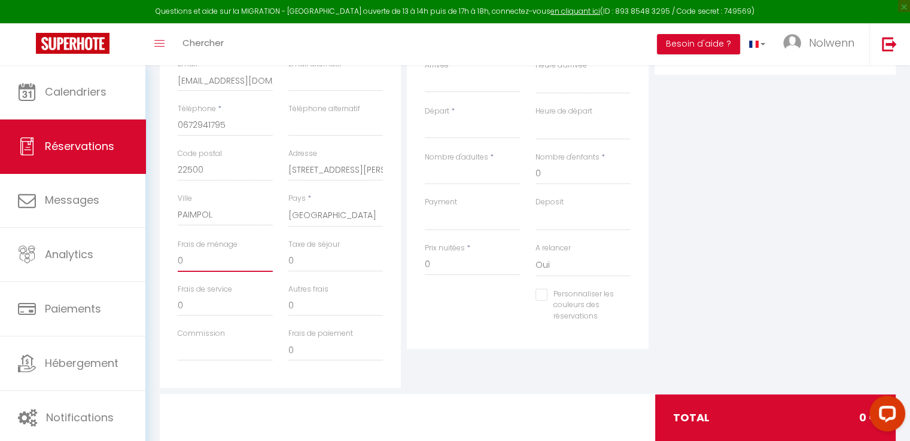
click at [206, 261] on input "0" at bounding box center [225, 262] width 95 height 22
click at [317, 261] on input "0" at bounding box center [335, 262] width 95 height 22
click at [233, 304] on input "0" at bounding box center [225, 306] width 95 height 22
click at [439, 178] on input "Nombre d'adultes" at bounding box center [472, 174] width 95 height 22
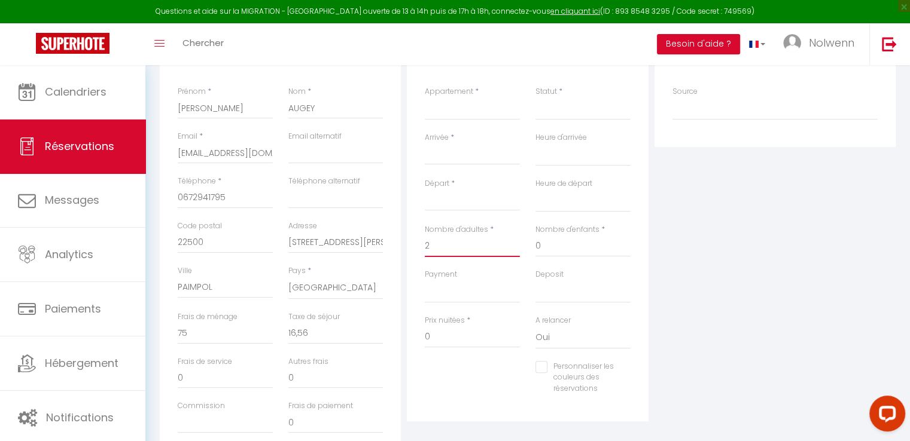
scroll to position [240, 0]
click at [446, 103] on select "Studio [GEOGRAPHIC_DATA] /Terrasse, Proche facs et Centre Penfret / Studio /Ter…" at bounding box center [472, 108] width 95 height 23
click at [425, 97] on select "Studio [GEOGRAPHIC_DATA] /Terrasse, Proche facs et Centre Penfret / Studio /Ter…" at bounding box center [472, 108] width 95 height 23
click at [447, 154] on input "Arrivée" at bounding box center [472, 155] width 95 height 16
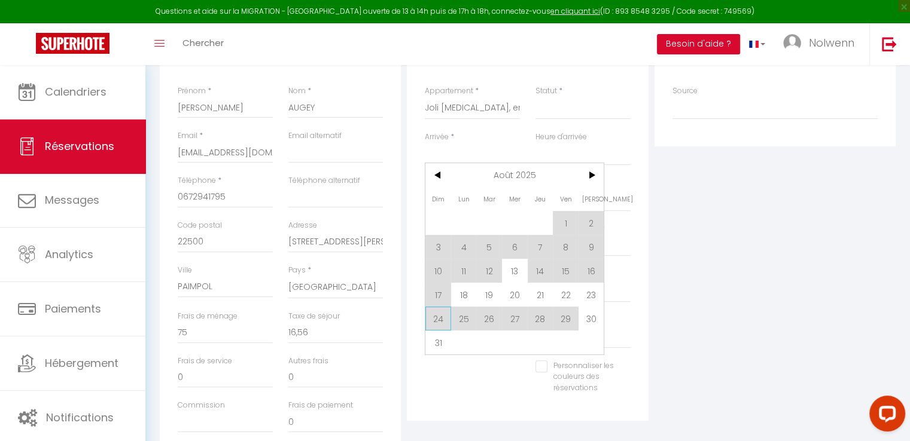
click at [437, 324] on span "24" at bounding box center [438, 319] width 26 height 24
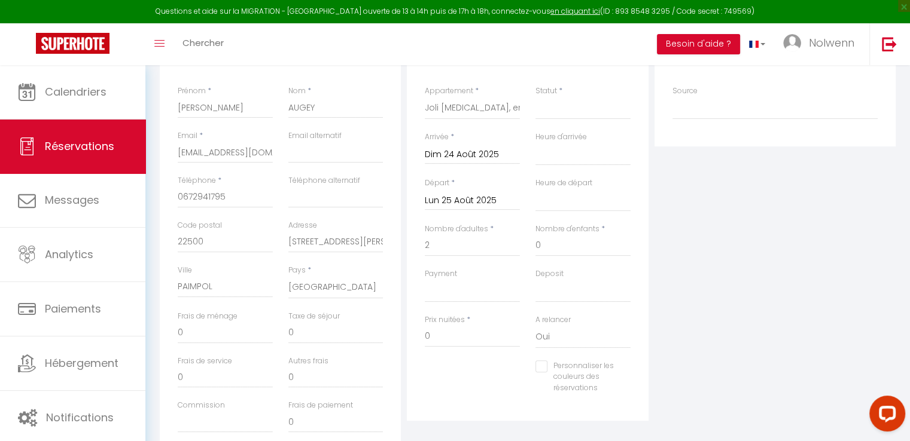
click at [457, 203] on input "Lun 25 Août 2025" at bounding box center [472, 201] width 95 height 16
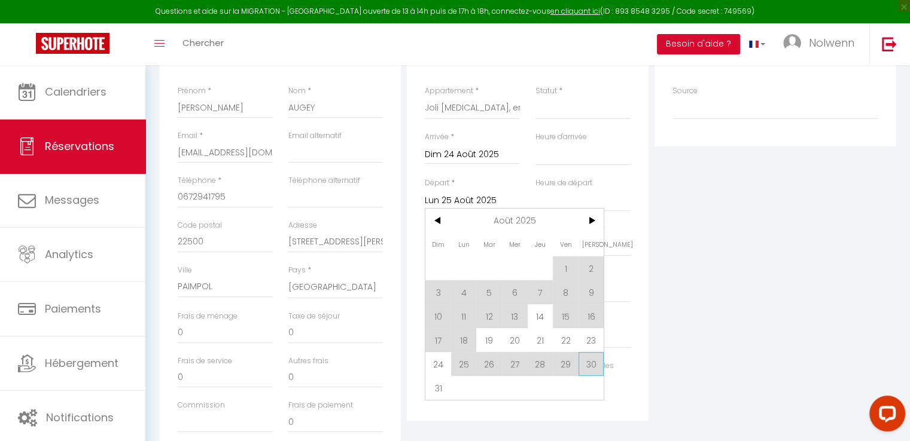
click at [591, 363] on span "30" at bounding box center [591, 364] width 26 height 24
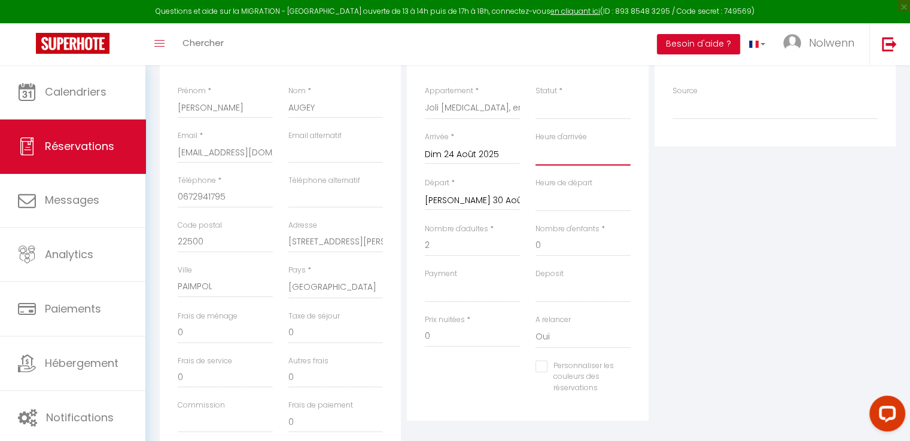
click at [550, 158] on select "00:00 00:30 01:00 01:30 02:00 02:30 03:00 03:30 04:00 04:30 05:00 05:30 06:00 0…" at bounding box center [582, 154] width 95 height 23
click at [535, 143] on select "00:00 00:30 01:00 01:30 02:00 02:30 03:00 03:30 04:00 04:30 05:00 05:30 06:00 0…" at bounding box center [582, 154] width 95 height 23
click at [562, 202] on select "00:00 00:30 01:00 01:30 02:00 02:30 03:00 03:30 04:00 04:30 05:00 05:30 06:00 0…" at bounding box center [582, 200] width 95 height 23
click at [535, 189] on select "00:00 00:30 01:00 01:30 02:00 02:30 03:00 03:30 04:00 04:30 05:00 05:30 06:00 0…" at bounding box center [582, 200] width 95 height 23
click at [544, 108] on select "Confirmé Non Confirmé [PERSON_NAME] par le voyageur No Show Request" at bounding box center [582, 108] width 95 height 23
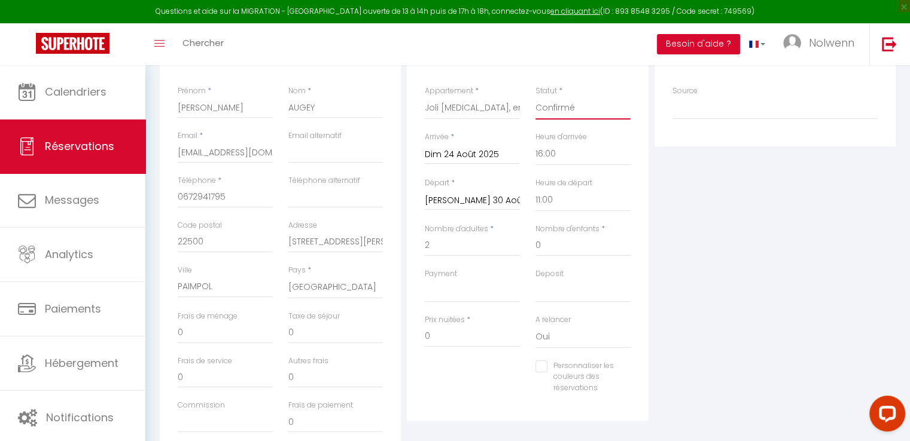
click at [535, 97] on select "Confirmé Non Confirmé [PERSON_NAME] par le voyageur No Show Request" at bounding box center [582, 108] width 95 height 23
click at [559, 286] on select "OK KO" at bounding box center [582, 291] width 95 height 23
click at [558, 276] on label "Deposit" at bounding box center [549, 274] width 28 height 11
click at [558, 120] on select "Confirmé Non Confirmé [PERSON_NAME] par le voyageur No Show Request" at bounding box center [582, 108] width 95 height 23
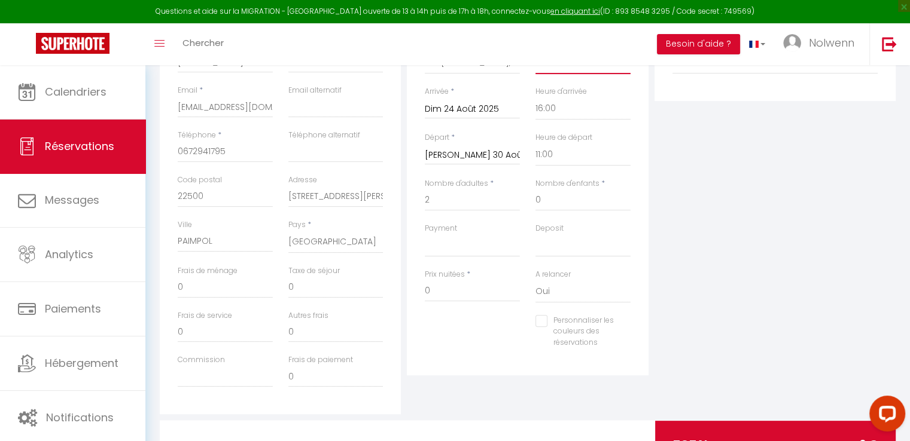
scroll to position [278, 0]
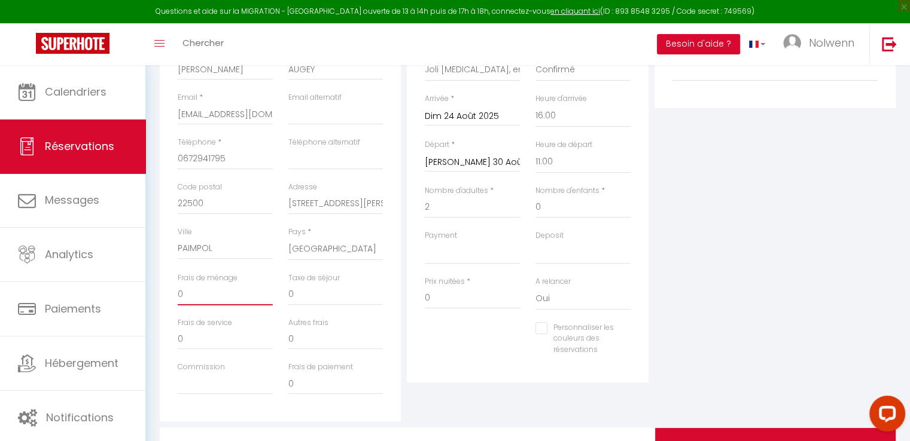
click at [199, 292] on input "0" at bounding box center [225, 295] width 95 height 22
click at [316, 292] on input "0" at bounding box center [335, 295] width 95 height 22
click at [311, 339] on input "0" at bounding box center [335, 339] width 95 height 22
click at [433, 301] on input "0" at bounding box center [472, 299] width 95 height 22
click at [453, 405] on div "Détails Réservation Appartement * Studio [GEOGRAPHIC_DATA] /Terrasse, Proche fa…" at bounding box center [527, 208] width 247 height 428
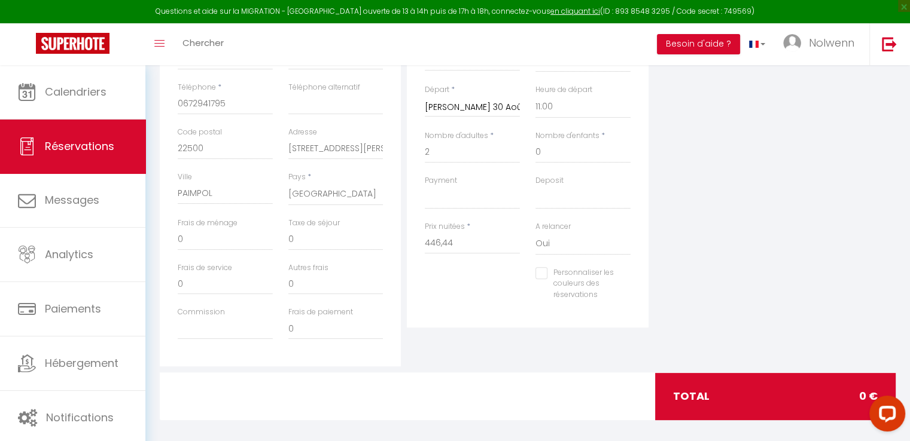
scroll to position [342, 0]
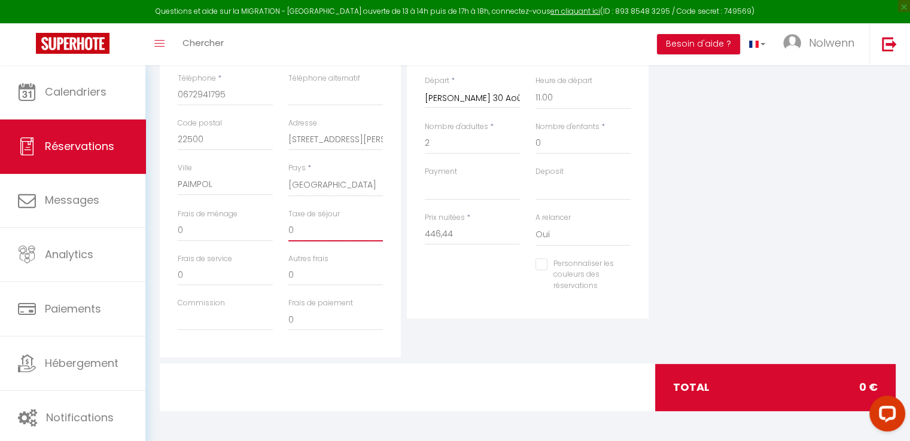
click at [297, 227] on input "0" at bounding box center [335, 231] width 95 height 22
click at [215, 236] on input "0" at bounding box center [225, 231] width 95 height 22
click at [483, 359] on div "Détails Voyageur Prénom * [PERSON_NAME] * AUGEY Email * [EMAIL_ADDRESS][DOMAIN_…" at bounding box center [528, 147] width 736 height 434
click at [299, 232] on input "16,56" at bounding box center [335, 231] width 95 height 22
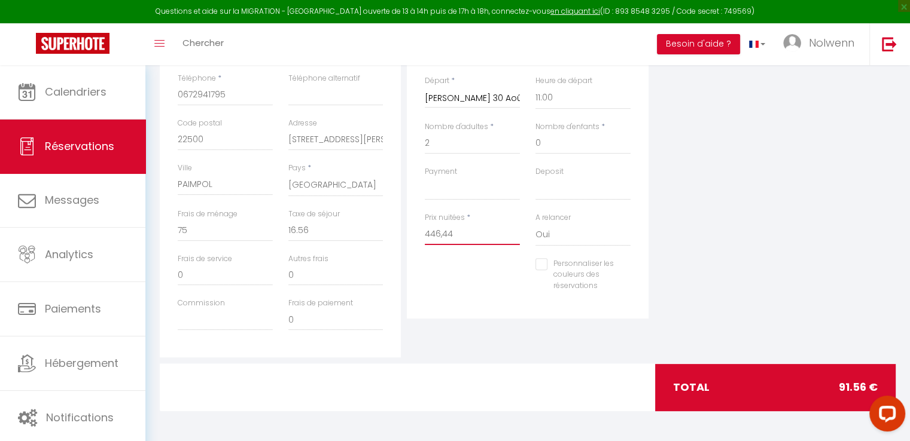
click at [444, 235] on input "446,44" at bounding box center [472, 235] width 95 height 22
click at [443, 233] on input "446,44" at bounding box center [472, 235] width 95 height 22
click at [517, 377] on div at bounding box center [528, 387] width 251 height 47
click at [317, 228] on input "0" at bounding box center [335, 231] width 95 height 22
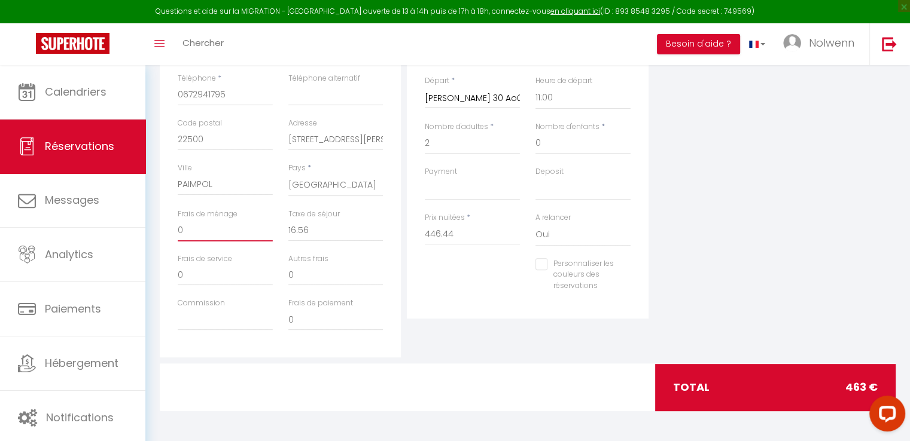
click at [237, 233] on input "0" at bounding box center [225, 231] width 95 height 22
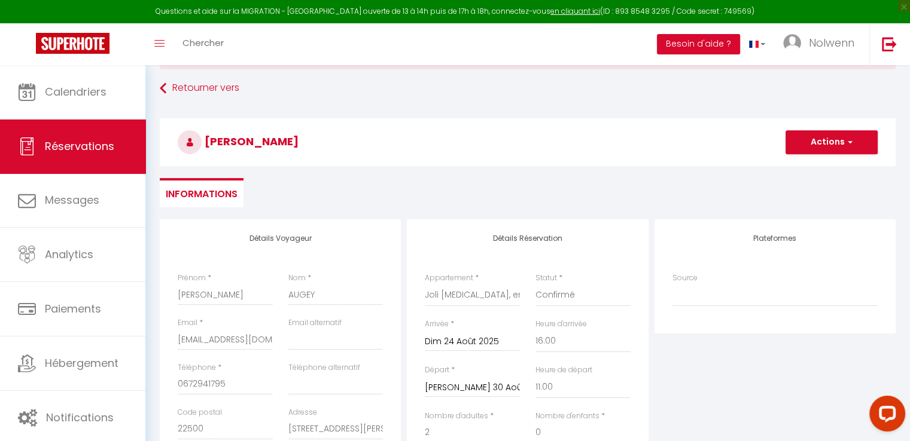
scroll to position [51, 0]
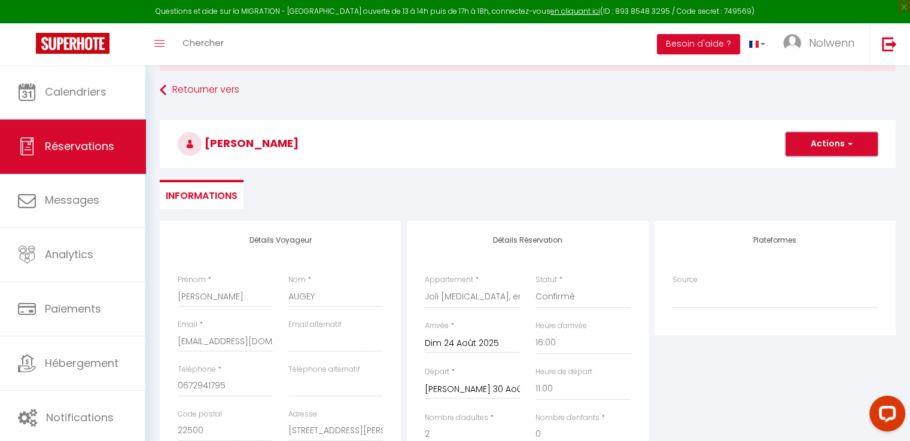
click at [817, 151] on button "Actions" at bounding box center [831, 144] width 92 height 24
click at [795, 172] on link "Enregistrer" at bounding box center [819, 171] width 95 height 16
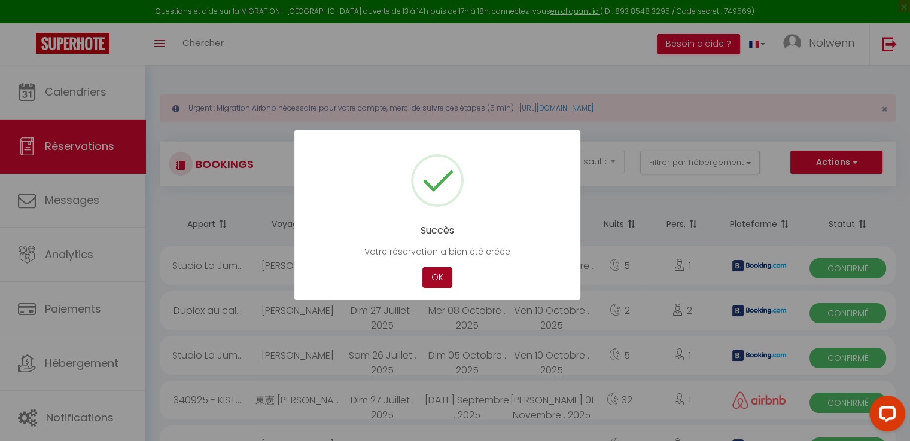
click at [423, 286] on button "OK" at bounding box center [437, 277] width 30 height 21
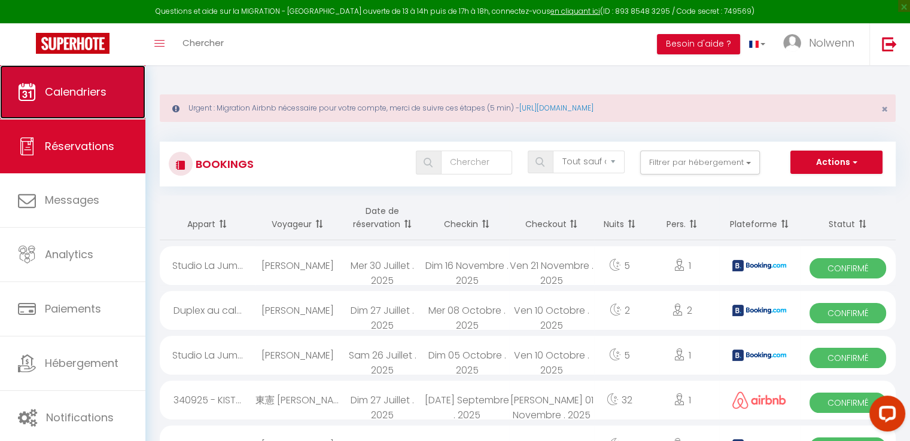
click at [98, 99] on span "Calendriers" at bounding box center [76, 91] width 62 height 15
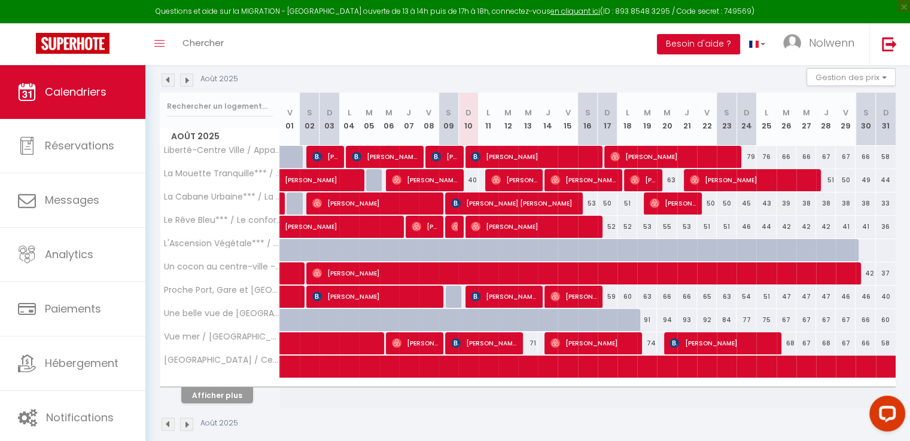
scroll to position [191, 0]
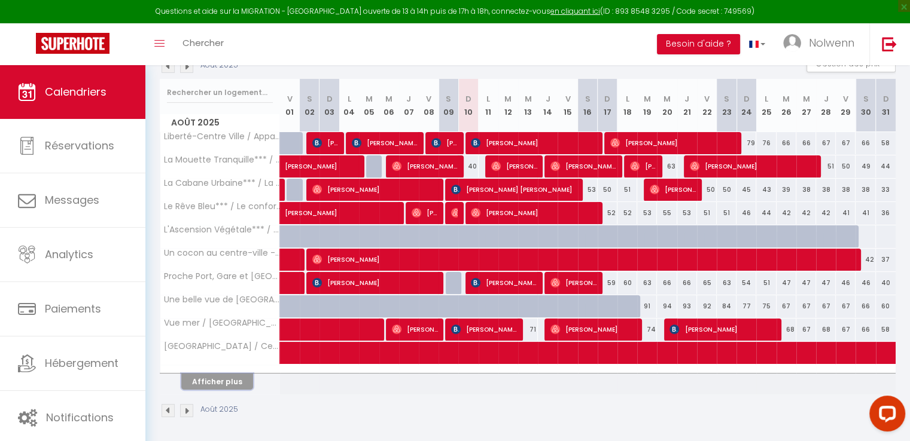
click at [215, 377] on button "Afficher plus" at bounding box center [217, 382] width 72 height 16
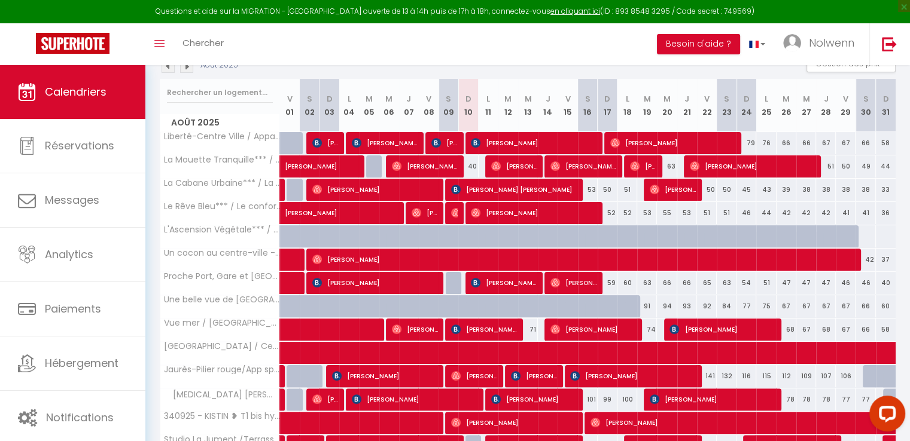
scroll to position [423, 0]
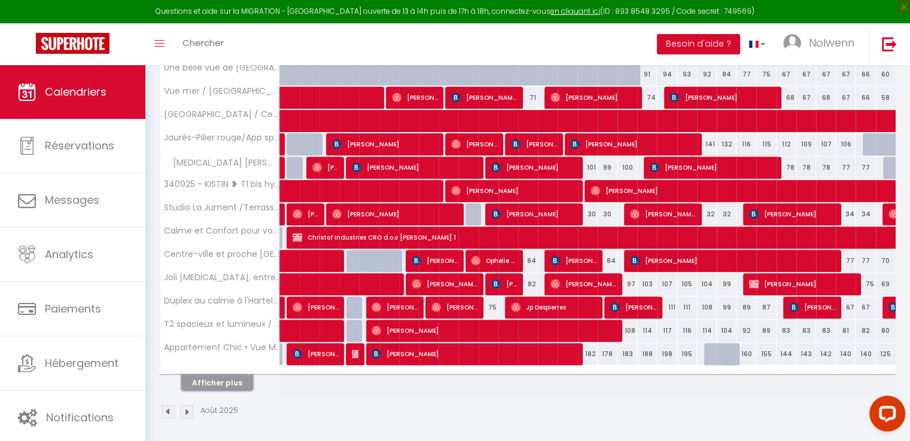
click at [209, 384] on button "Afficher plus" at bounding box center [217, 383] width 72 height 16
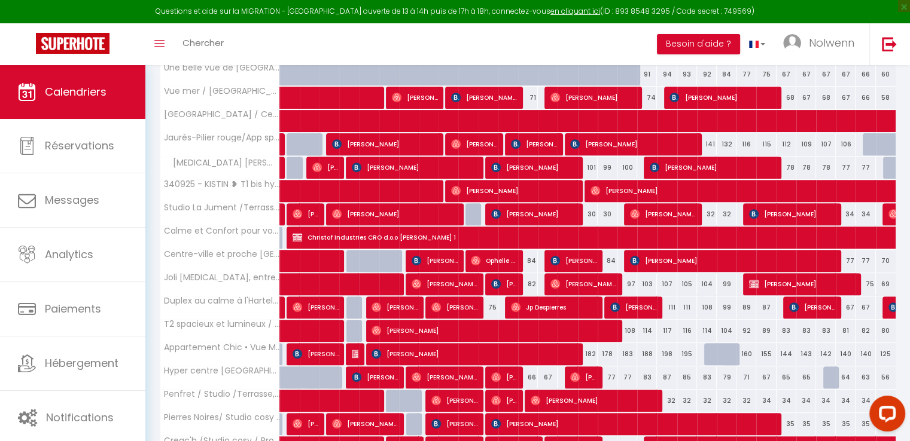
scroll to position [656, 0]
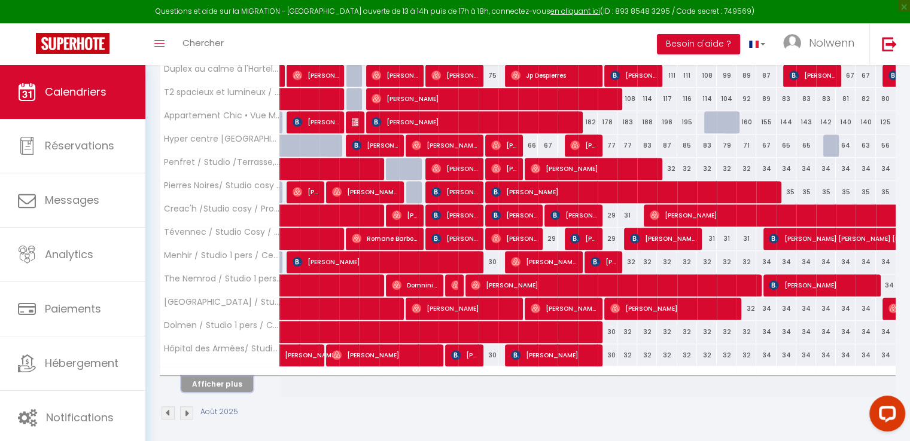
click at [197, 379] on button "Afficher plus" at bounding box center [217, 384] width 72 height 16
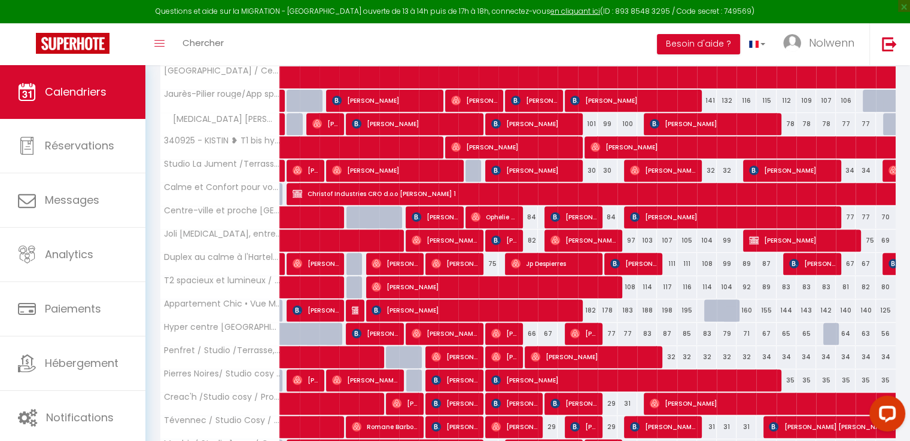
scroll to position [462, 0]
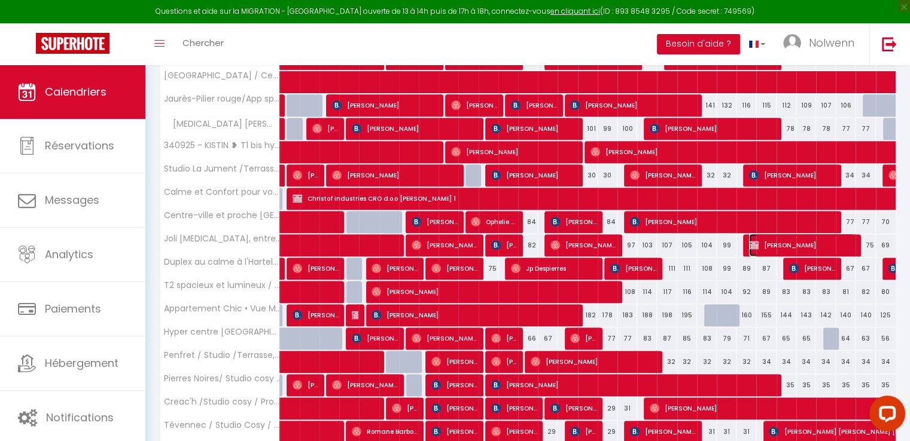
click at [761, 243] on span "[PERSON_NAME]" at bounding box center [801, 245] width 105 height 23
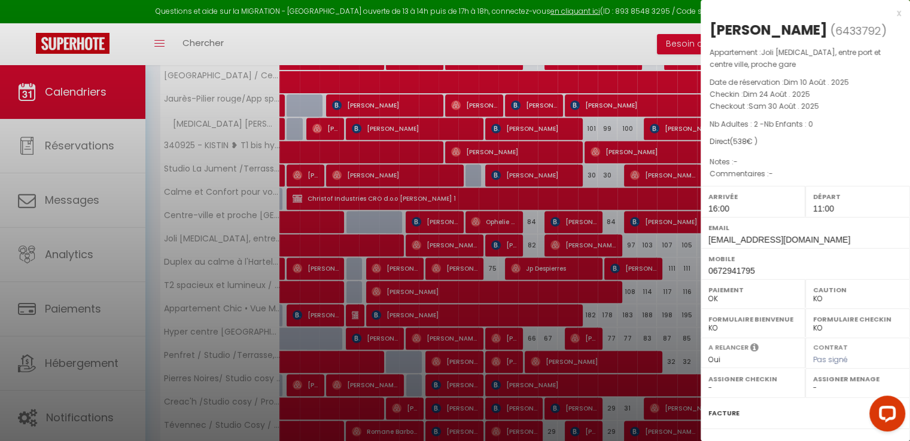
scroll to position [126, 0]
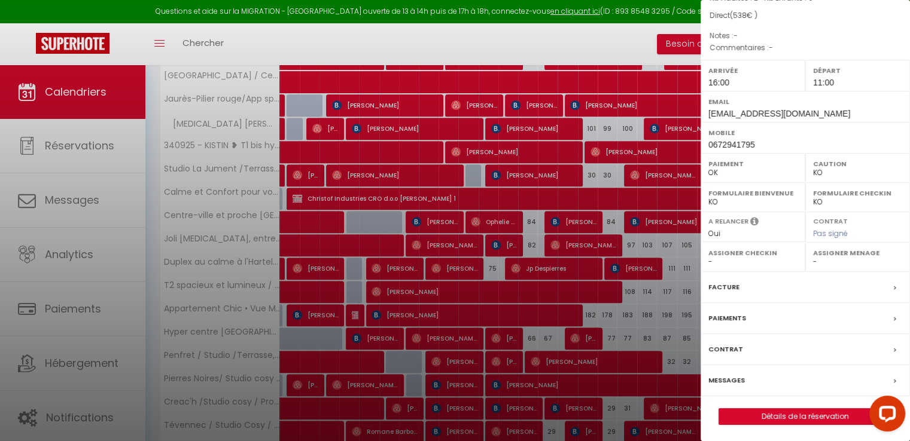
click at [715, 318] on label "Paiements" at bounding box center [727, 318] width 38 height 13
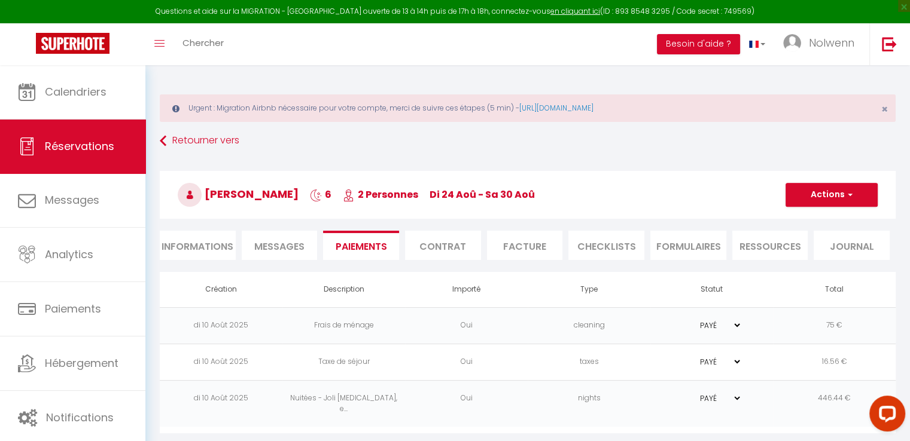
scroll to position [65, 0]
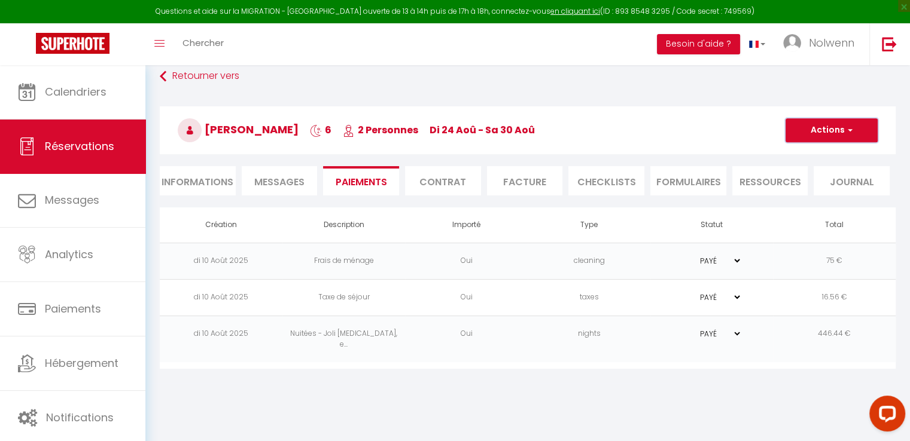
click at [816, 130] on button "Actions" at bounding box center [831, 130] width 92 height 24
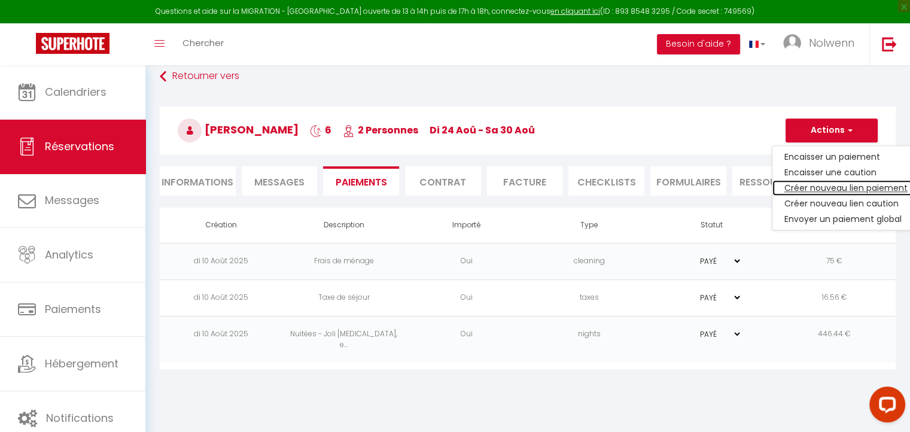
click at [797, 190] on link "Créer nouveau lien paiement" at bounding box center [845, 188] width 147 height 16
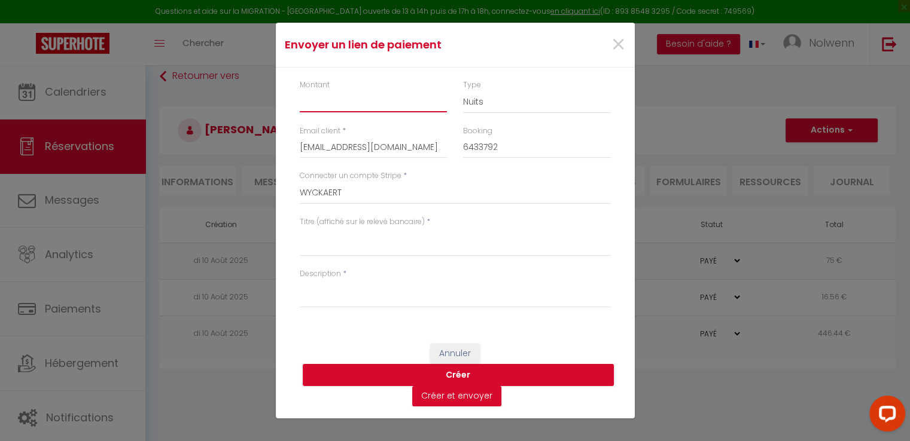
click at [319, 110] on input "Montant" at bounding box center [374, 102] width 148 height 22
click at [314, 102] on input "Montant" at bounding box center [374, 102] width 148 height 22
click at [317, 239] on textarea "Titre (affiché sur le relevé bancaire)" at bounding box center [455, 242] width 311 height 29
click at [340, 303] on textarea "Description" at bounding box center [455, 293] width 311 height 29
click at [482, 105] on select "Nuits Frais de ménage Taxe de séjour [GEOGRAPHIC_DATA]" at bounding box center [537, 102] width 148 height 23
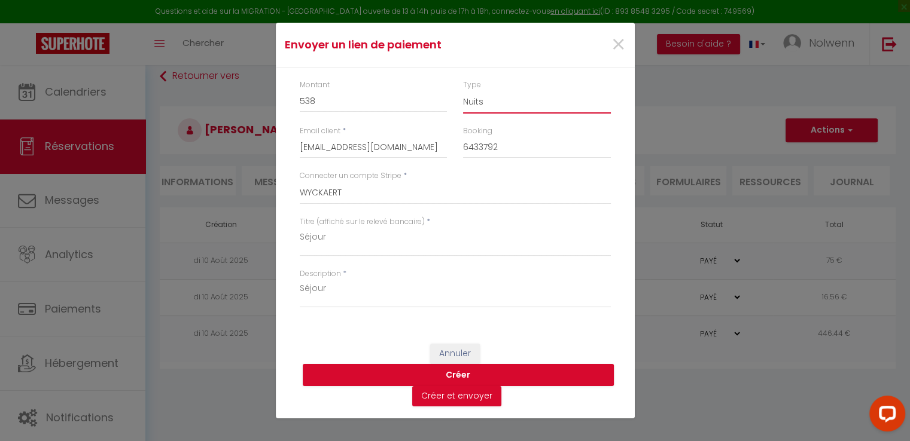
click at [463, 91] on select "Nuits Frais de ménage Taxe de séjour [GEOGRAPHIC_DATA]" at bounding box center [537, 102] width 148 height 23
click at [412, 374] on button "Créer" at bounding box center [458, 375] width 311 height 23
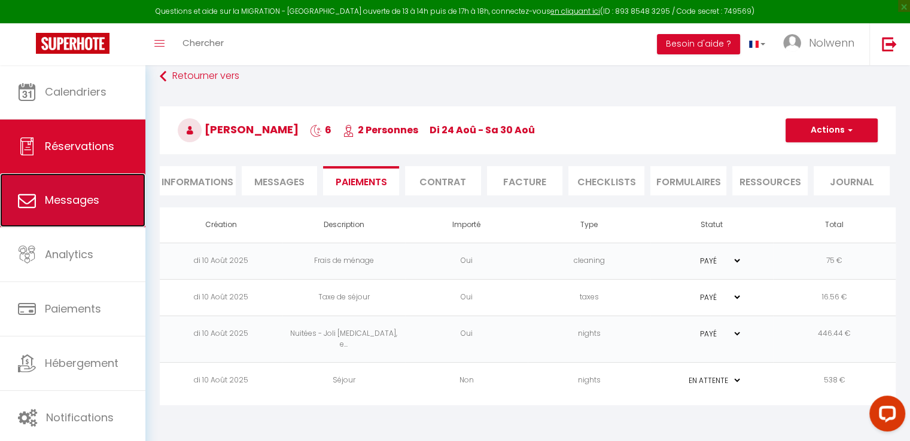
click at [66, 199] on span "Messages" at bounding box center [72, 200] width 54 height 15
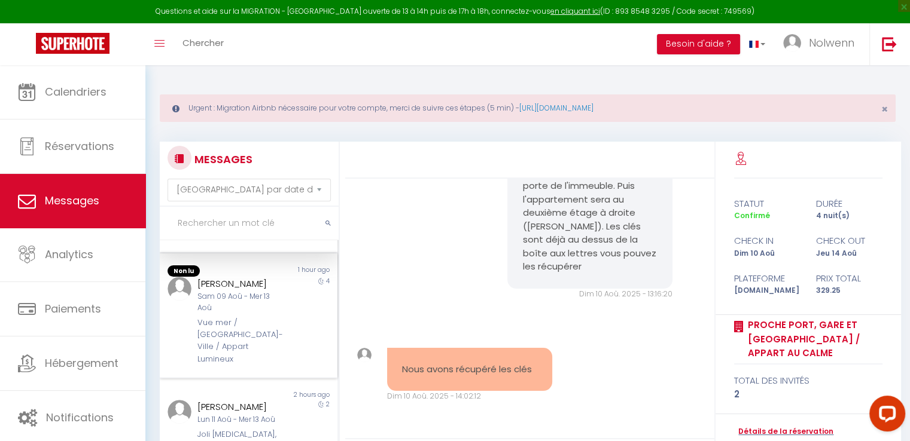
scroll to position [89, 0]
click at [242, 288] on div "[PERSON_NAME]" at bounding box center [241, 282] width 88 height 14
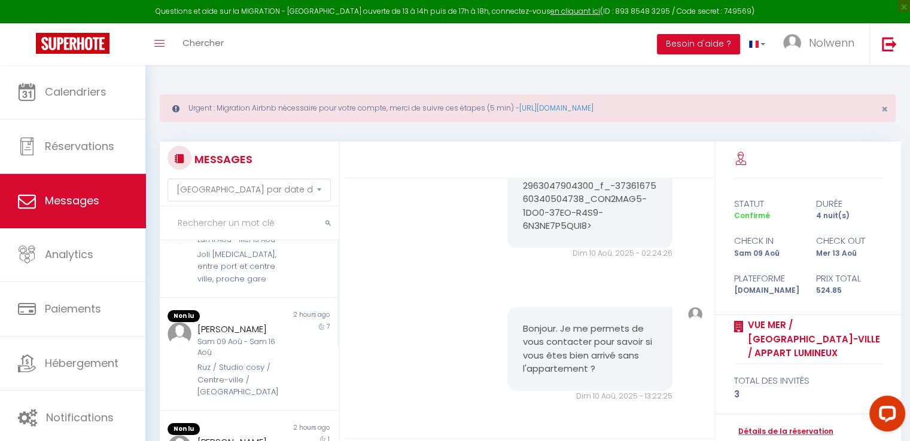
scroll to position [273, 0]
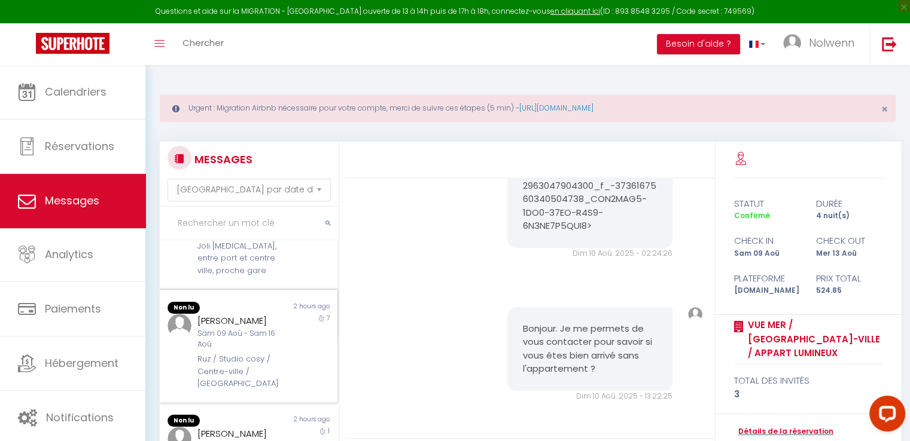
click at [214, 333] on div "Sam 09 Aoû - Sam 16 Aoû" at bounding box center [241, 339] width 88 height 23
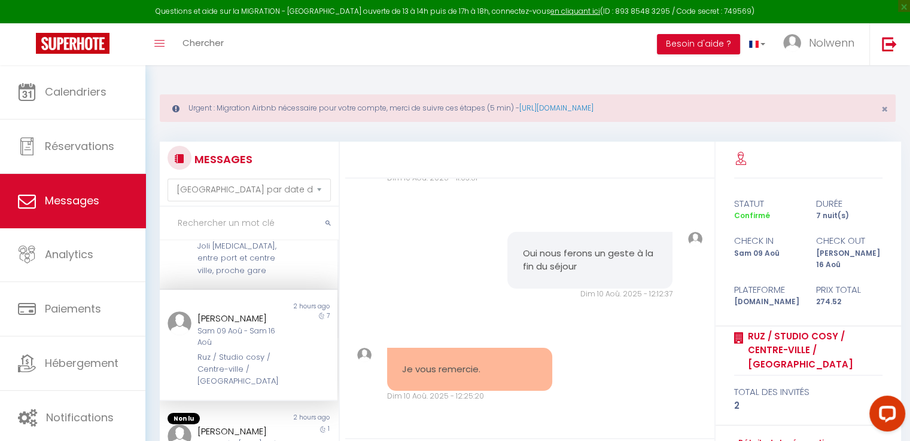
scroll to position [467, 0]
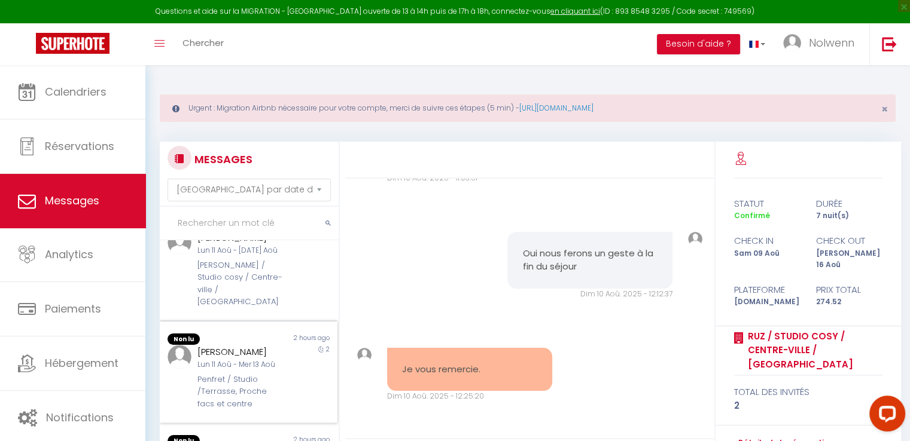
click at [227, 359] on div "Lun 11 Aoû - Mer 13 Aoû" at bounding box center [241, 364] width 88 height 11
